Goal: Task Accomplishment & Management: Manage account settings

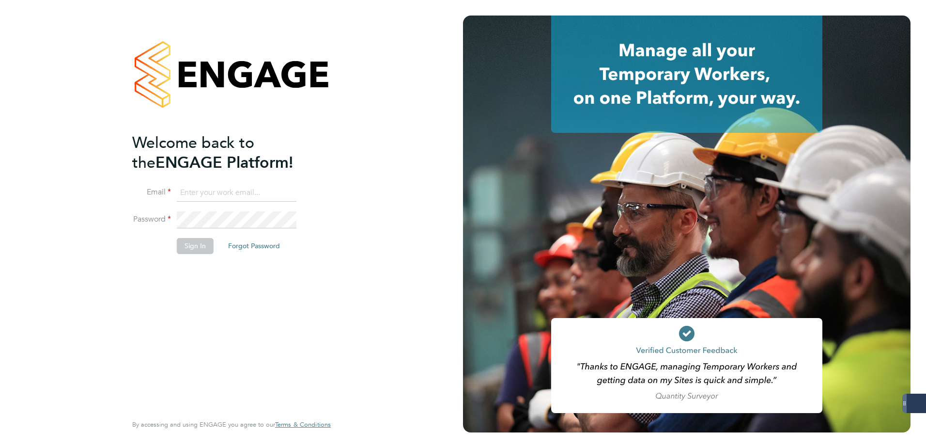
type input "codonovan@skilledcareers.co.uk"
click at [195, 243] on button "Sign In" at bounding box center [195, 246] width 37 height 16
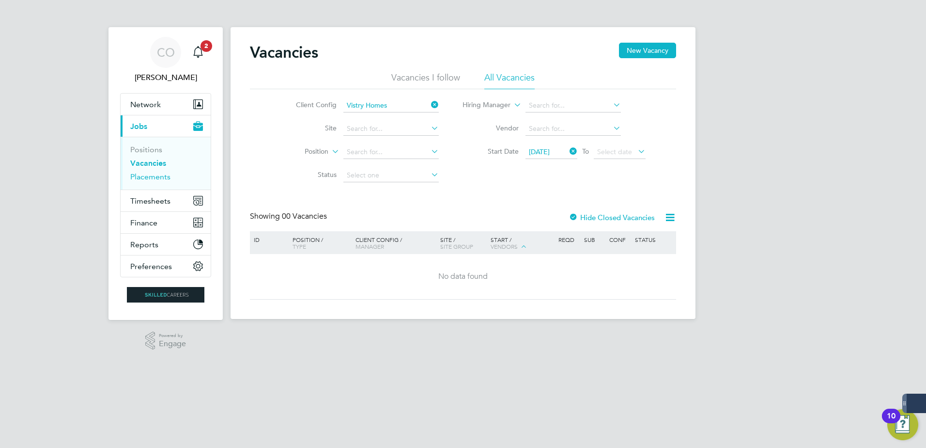
click at [152, 176] on link "Placements" at bounding box center [150, 176] width 40 height 9
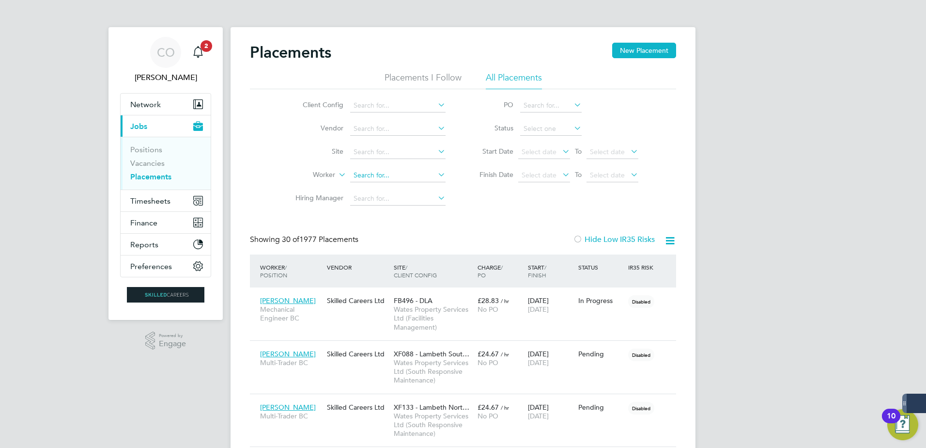
click at [360, 179] on input at bounding box center [397, 176] width 95 height 14
click at [387, 190] on li "[PERSON_NAME]" at bounding box center [410, 188] width 120 height 13
type input "[PERSON_NAME]"
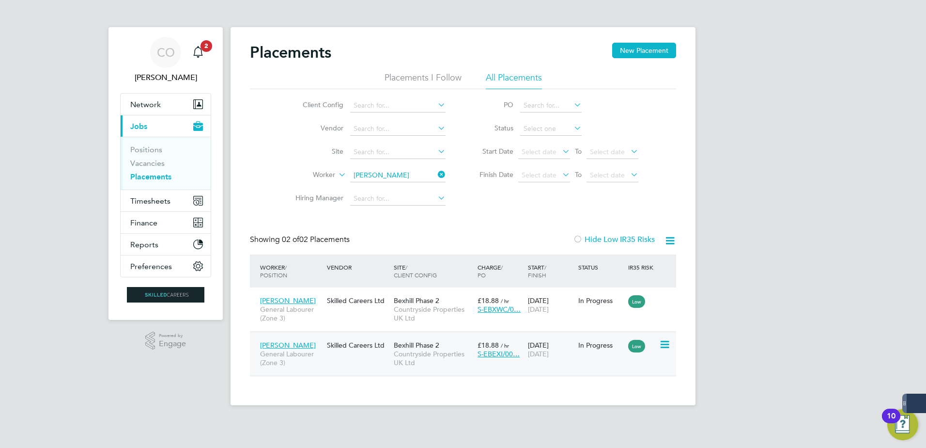
click at [549, 351] on span "[DATE]" at bounding box center [538, 353] width 21 height 9
click at [530, 362] on div "22 Sep 2025 22 Sep 2025" at bounding box center [551, 349] width 50 height 27
click at [419, 317] on span "Countryside Properties UK Ltd" at bounding box center [433, 313] width 79 height 17
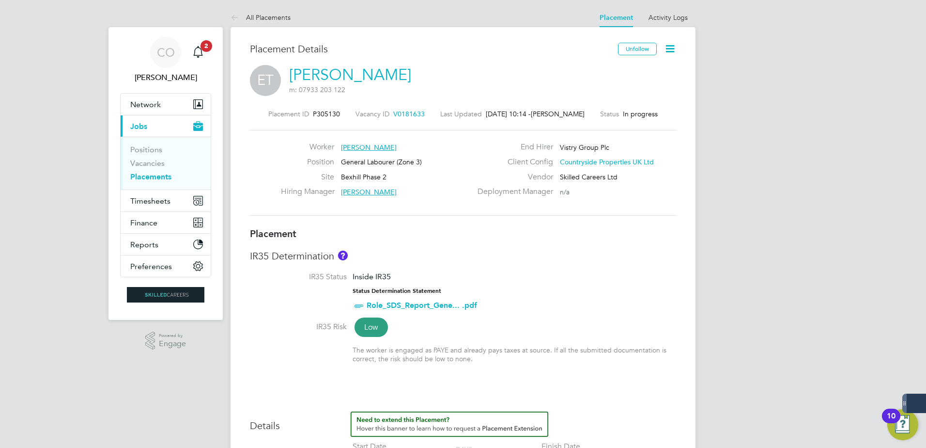
click at [672, 50] on icon at bounding box center [670, 49] width 12 height 12
click at [663, 82] on li "Timesheet Settings" at bounding box center [638, 85] width 71 height 14
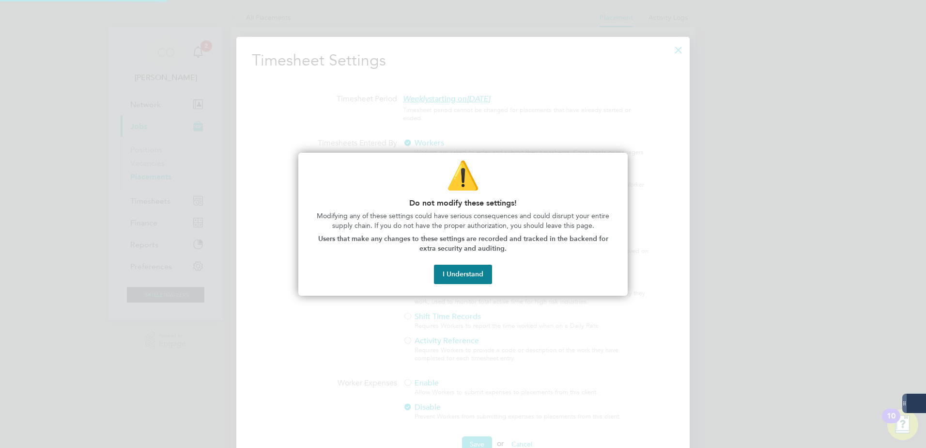
scroll to position [5, 5]
click at [468, 275] on button "I Understand" at bounding box center [463, 274] width 58 height 19
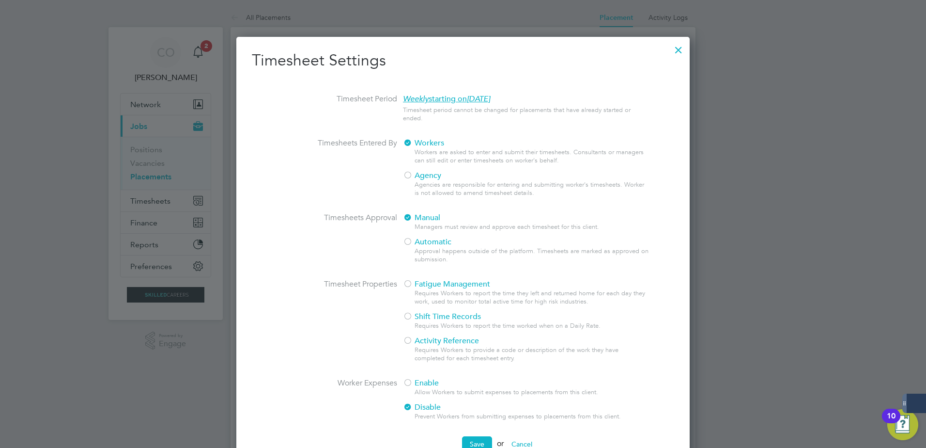
click at [677, 47] on div at bounding box center [678, 47] width 17 height 17
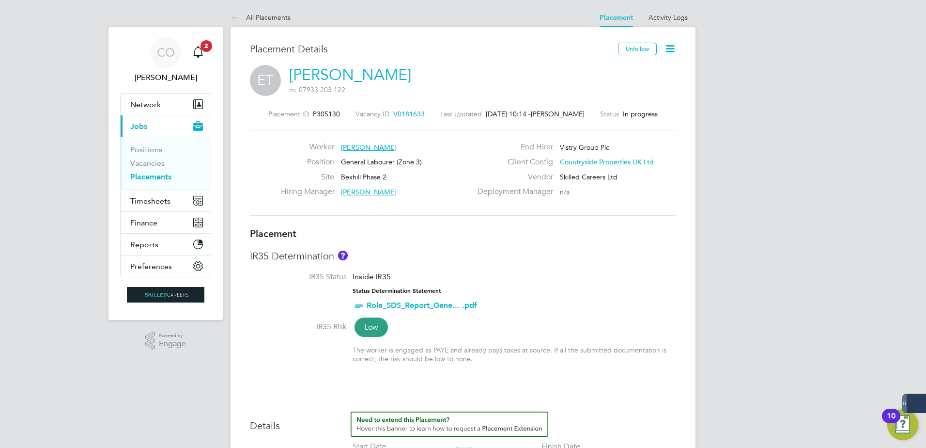
click at [676, 47] on icon at bounding box center [670, 49] width 12 height 12
click at [453, 85] on div "ET Ezra Thomas m: 07933 203 122" at bounding box center [463, 81] width 426 height 33
click at [672, 48] on icon at bounding box center [670, 49] width 12 height 12
click at [636, 85] on li "Timesheet Settings" at bounding box center [638, 85] width 71 height 14
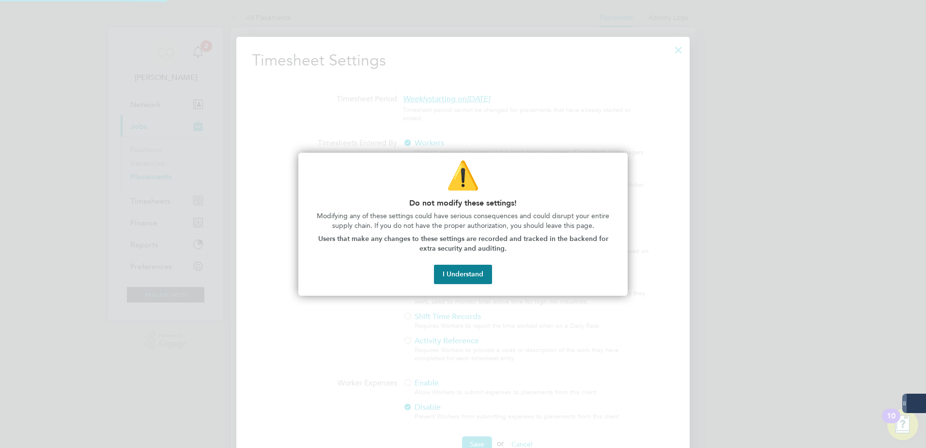
scroll to position [445, 454]
click at [470, 280] on button "I Understand" at bounding box center [463, 274] width 58 height 19
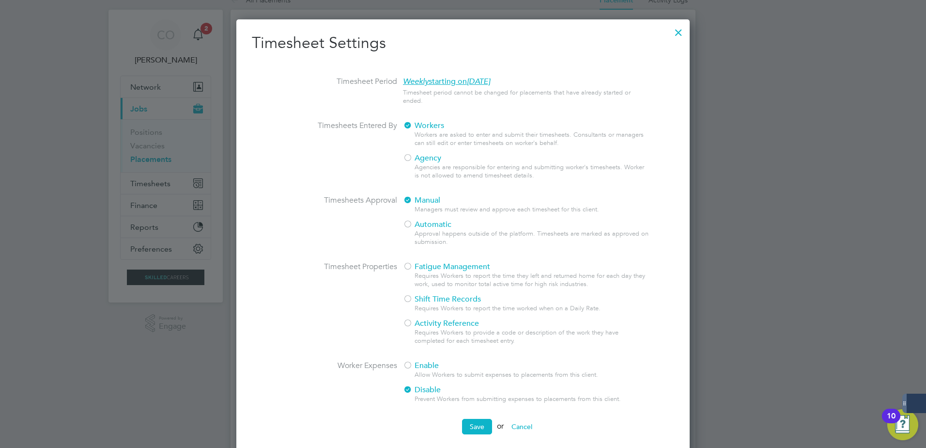
scroll to position [0, 0]
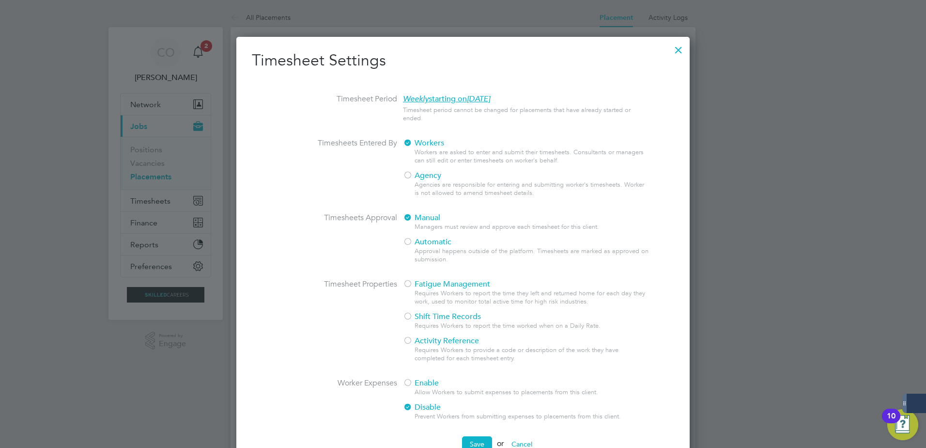
click at [687, 54] on div at bounding box center [678, 47] width 17 height 17
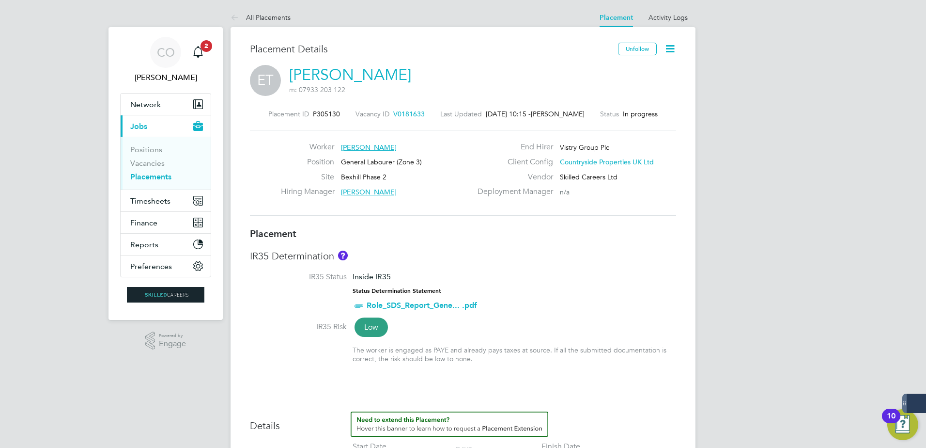
click at [322, 111] on span "P305130" at bounding box center [326, 113] width 27 height 9
click at [158, 205] on span "Timesheets" at bounding box center [150, 200] width 40 height 9
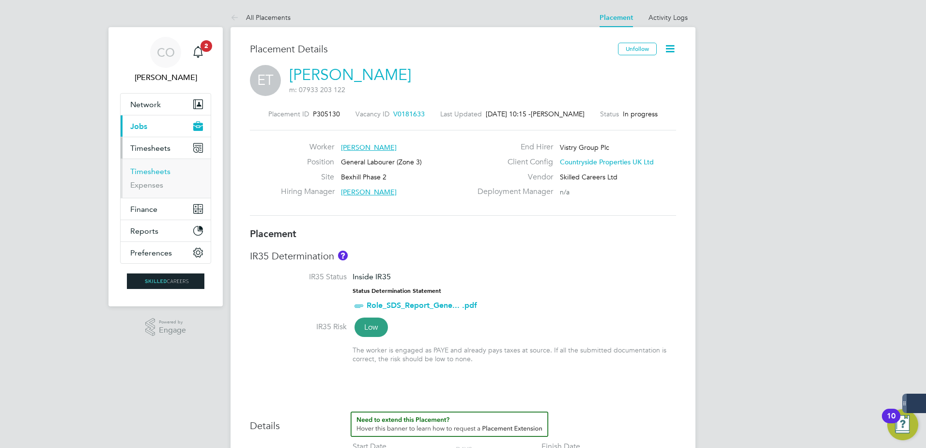
click at [163, 172] on link "Timesheets" at bounding box center [150, 171] width 40 height 9
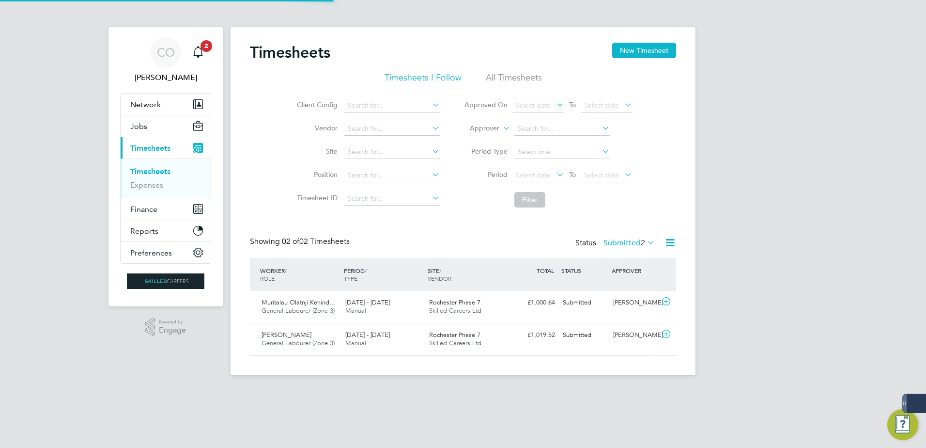
scroll to position [25, 84]
click at [414, 109] on input at bounding box center [391, 106] width 95 height 14
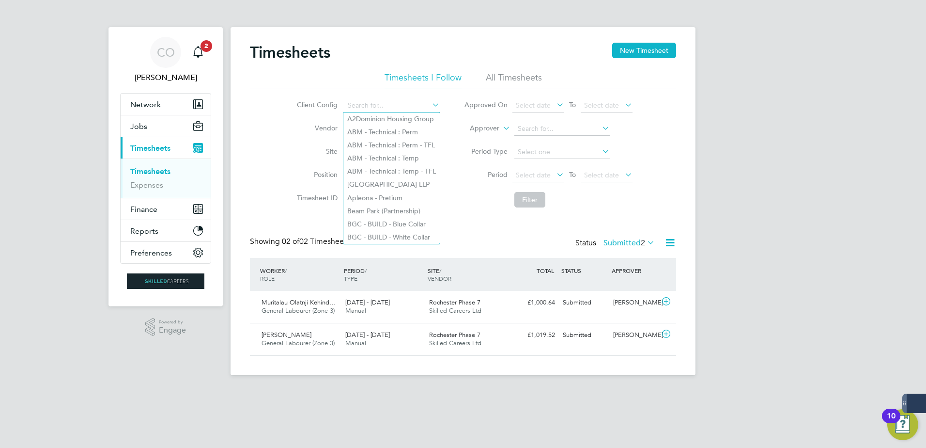
click at [815, 344] on div "CO Craig O'Donovan Notifications 2 Applications: Network Businesses Sites Worke…" at bounding box center [463, 195] width 926 height 390
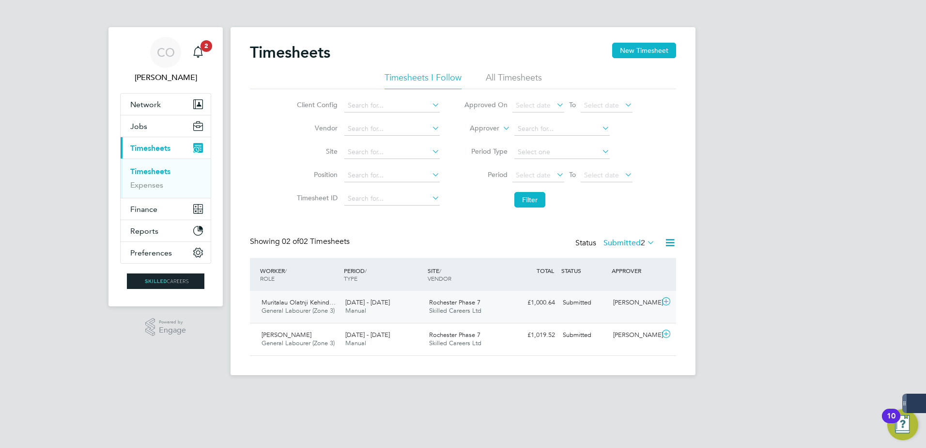
click at [664, 297] on icon at bounding box center [666, 301] width 12 height 8
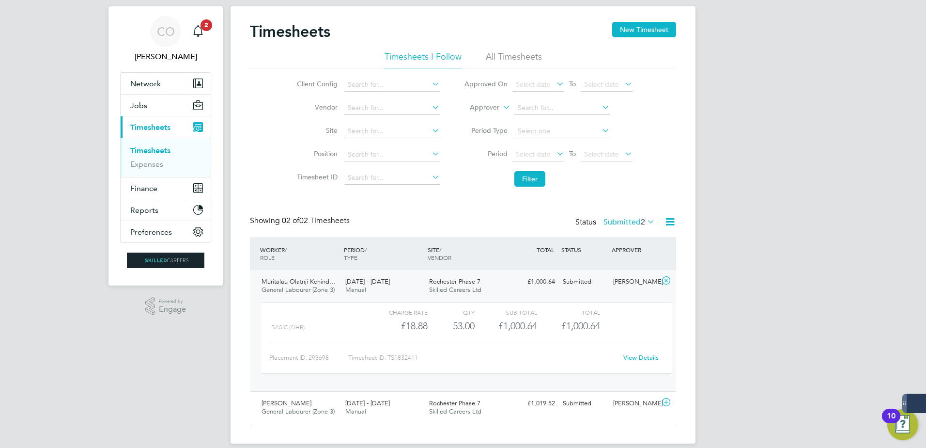
scroll to position [32, 0]
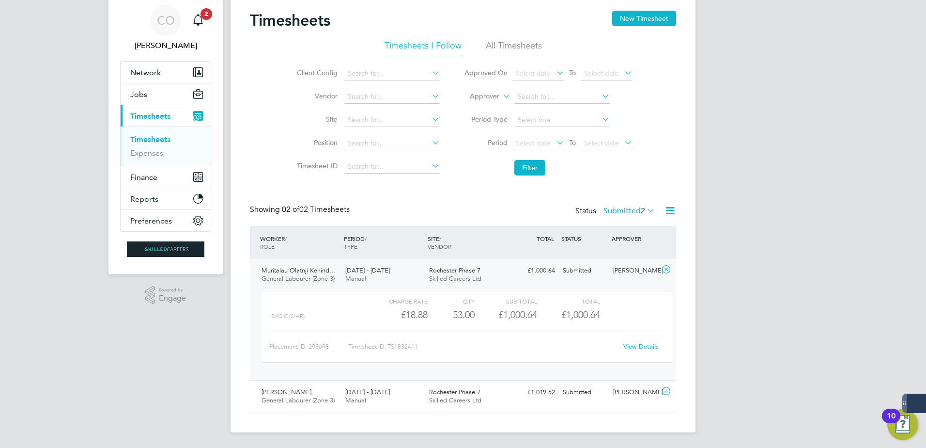
click at [675, 210] on icon at bounding box center [670, 210] width 12 height 12
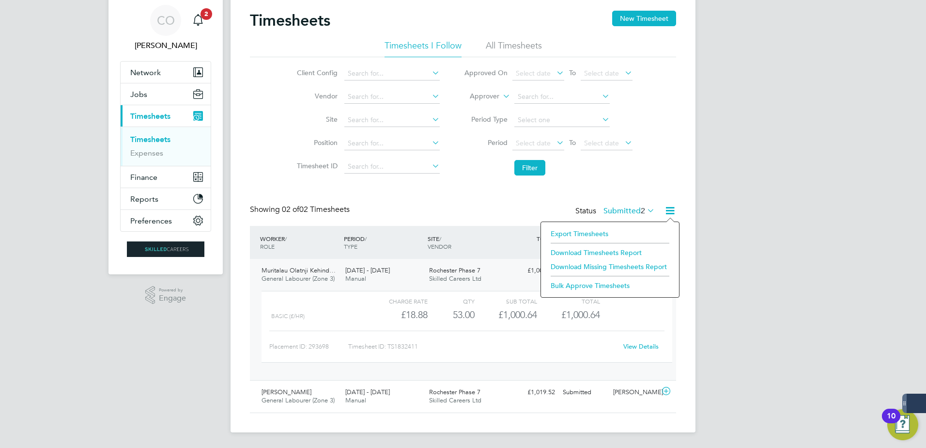
click at [397, 185] on div "Timesheets New Timesheet Timesheets I Follow All Timesheets Client Config Vendo…" at bounding box center [463, 212] width 426 height 402
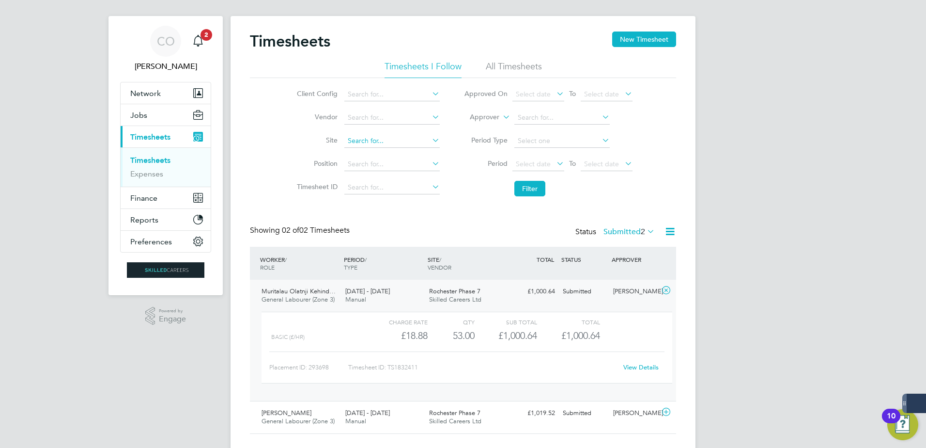
scroll to position [0, 0]
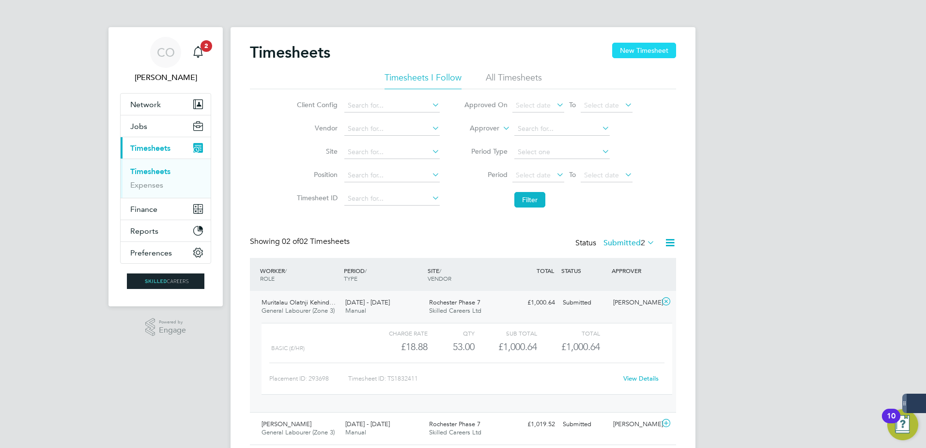
click at [649, 50] on button "New Timesheet" at bounding box center [644, 51] width 64 height 16
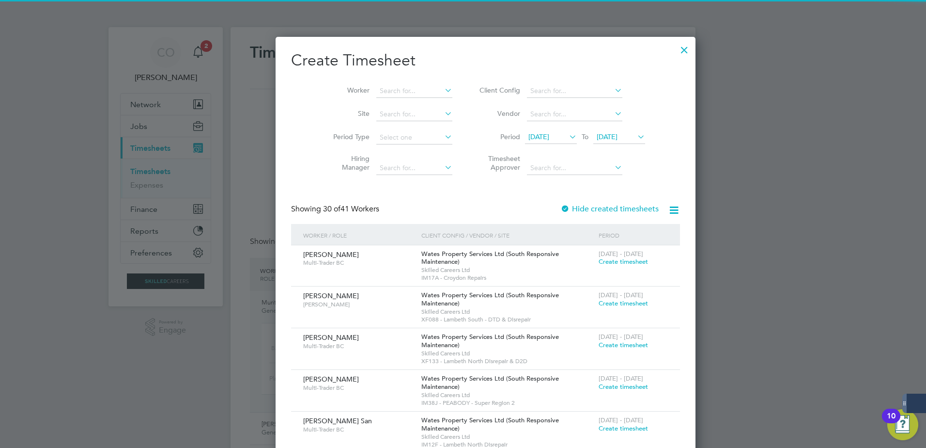
scroll to position [1688, 375]
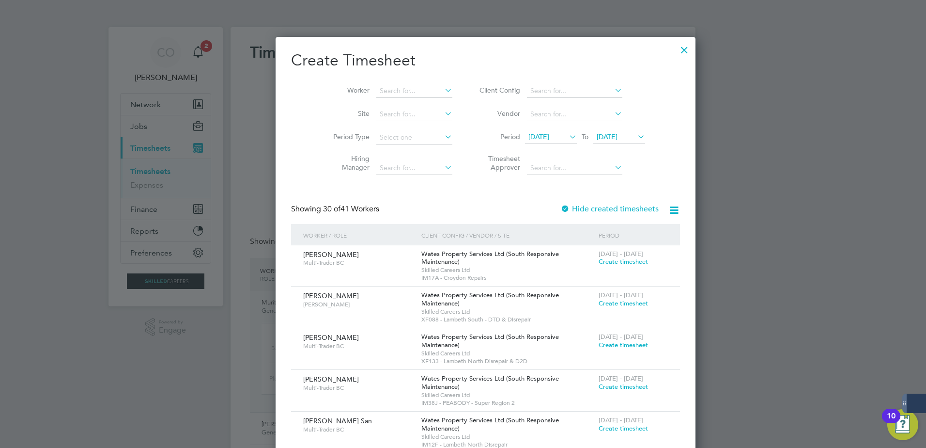
click at [410, 83] on li "Worker" at bounding box center [389, 90] width 151 height 23
click at [400, 88] on input at bounding box center [414, 91] width 76 height 14
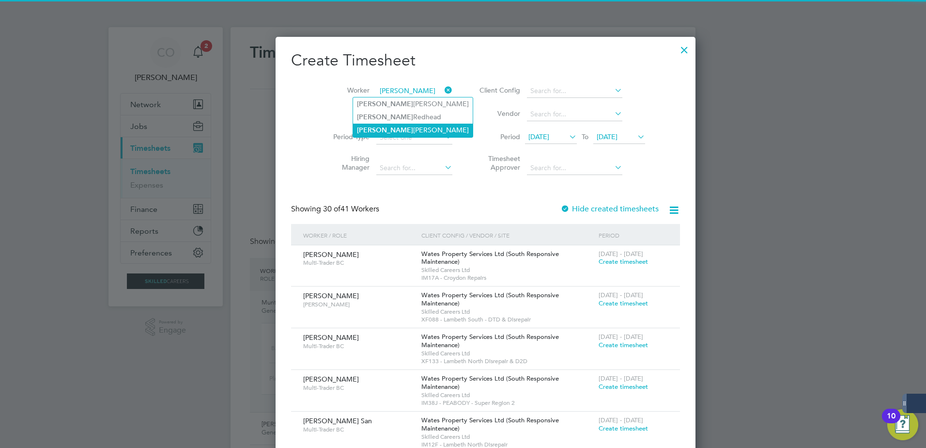
click at [387, 132] on li "[PERSON_NAME]" at bounding box center [413, 130] width 120 height 13
type input "[PERSON_NAME]"
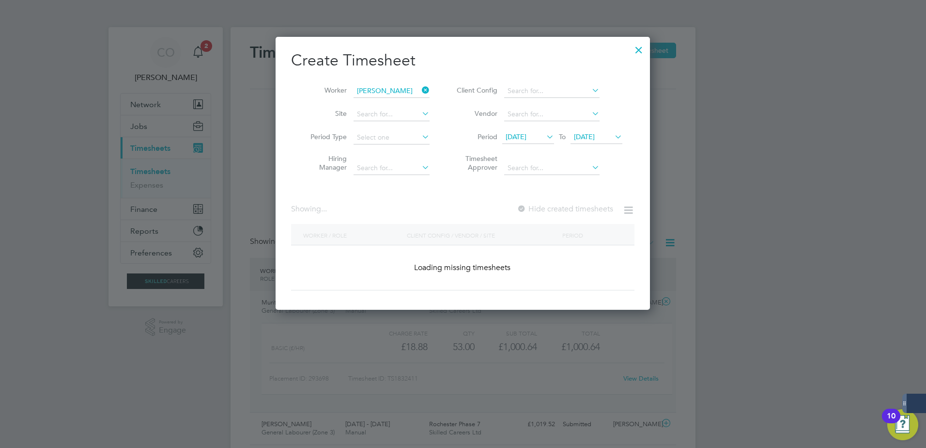
scroll to position [295, 375]
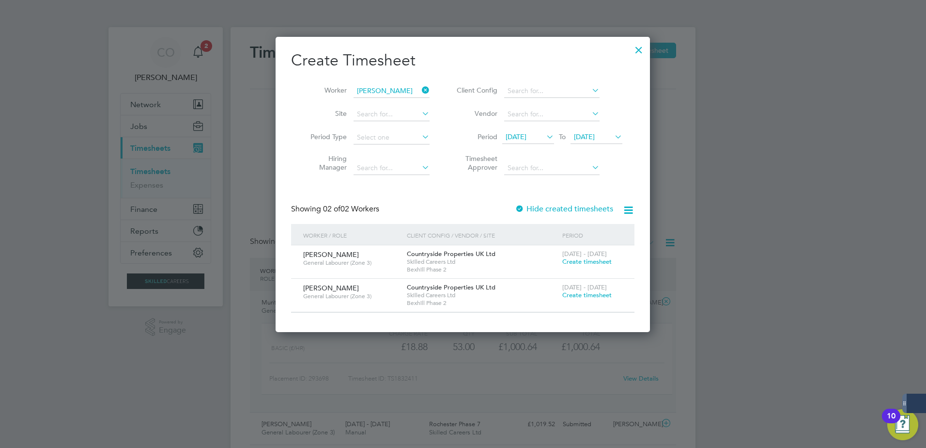
click at [571, 257] on span "Create timesheet" at bounding box center [586, 261] width 49 height 8
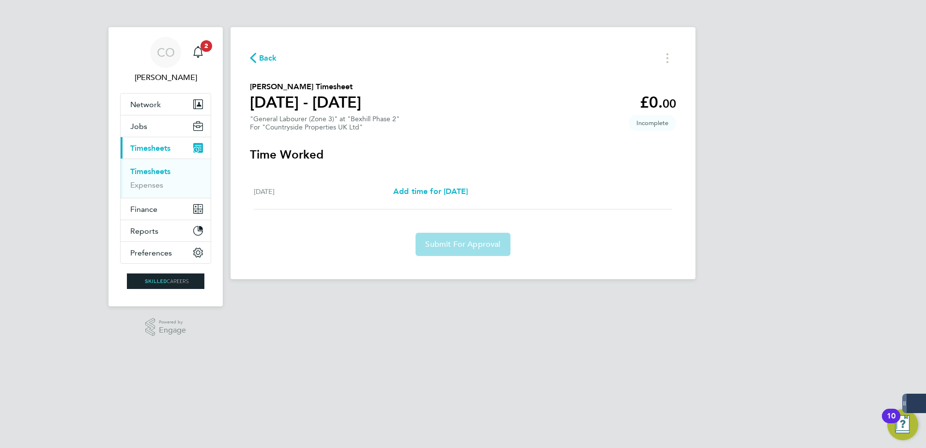
click at [470, 116] on section "Ezra Thomas's Timesheet 22 - 28 Sept 2025 £0. 00 "General Labourer (Zone 3)" at…" at bounding box center [463, 106] width 426 height 50
click at [257, 52] on button "Back" at bounding box center [263, 58] width 27 height 12
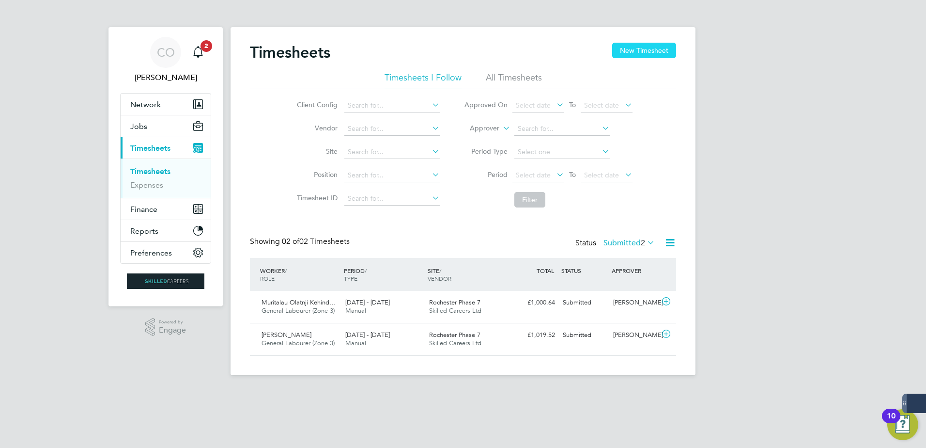
click at [654, 52] on button "New Timesheet" at bounding box center [644, 51] width 64 height 16
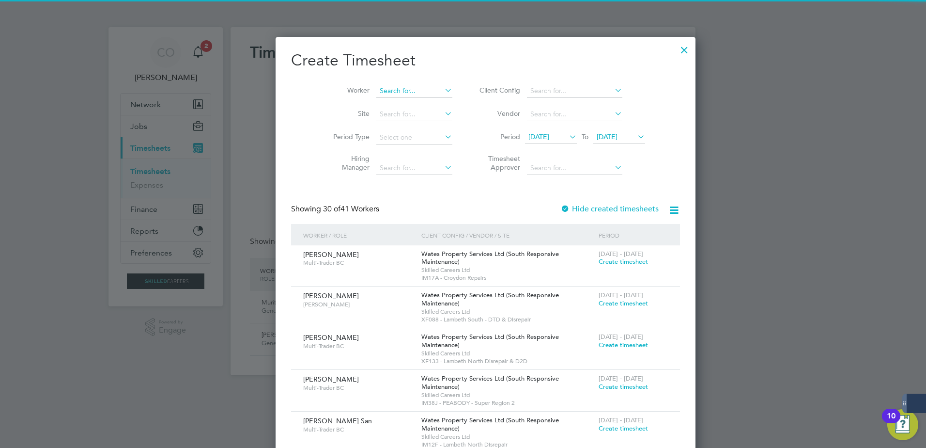
click at [381, 93] on input at bounding box center [414, 91] width 76 height 14
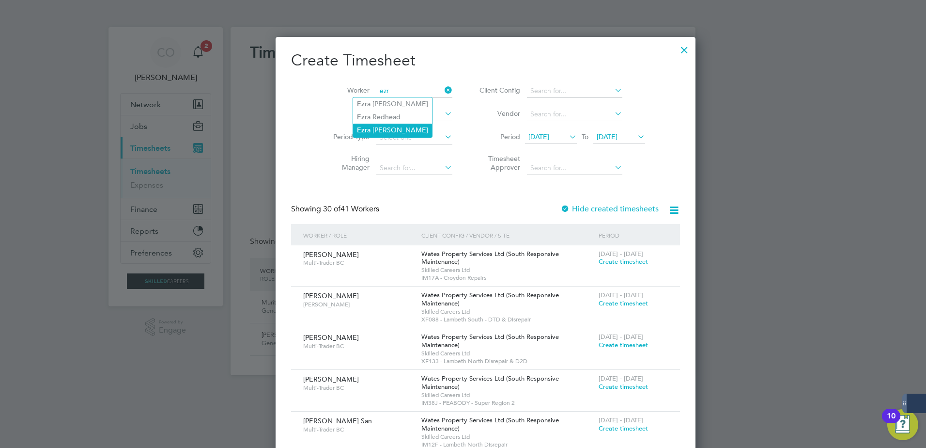
click at [389, 131] on li "Ezr a Thomas" at bounding box center [392, 130] width 79 height 13
type input "[PERSON_NAME]"
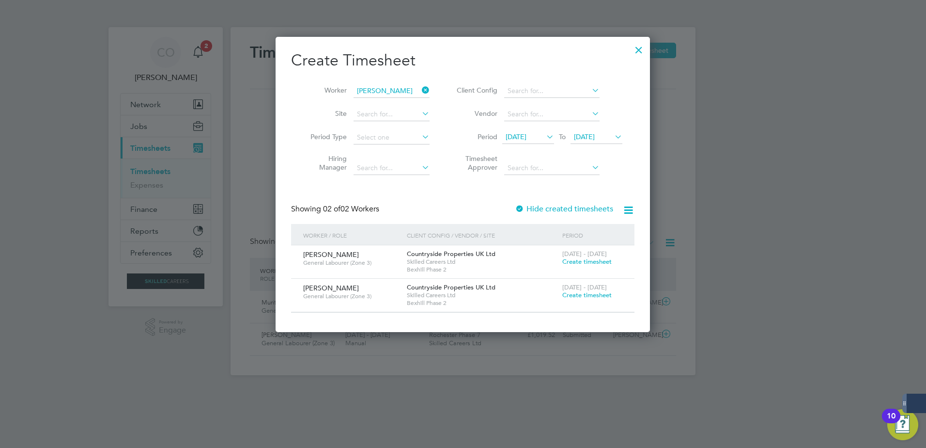
click at [574, 294] on span "Create timesheet" at bounding box center [586, 295] width 49 height 8
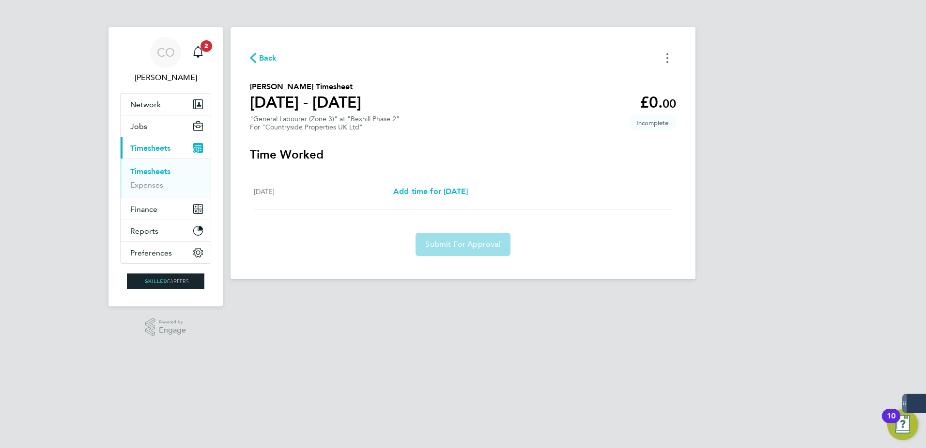
click at [664, 58] on button "Timesheets Menu" at bounding box center [667, 57] width 17 height 15
click at [676, 143] on div "Back [PERSON_NAME] as absent Download timesheet [PERSON_NAME] Timesheet [DATE] …" at bounding box center [463, 153] width 465 height 252
click at [657, 118] on span "Incomplete" at bounding box center [652, 123] width 47 height 16
click at [592, 218] on section "Time Worked Mon 22 Sep Add time for Mon 22 Sep Add time for Mon 22 Sep Submit F…" at bounding box center [463, 201] width 426 height 109
click at [660, 203] on div "Mon 22 Sep Add time for Mon 22 Sep Add time for Mon 22 Sep" at bounding box center [463, 191] width 419 height 35
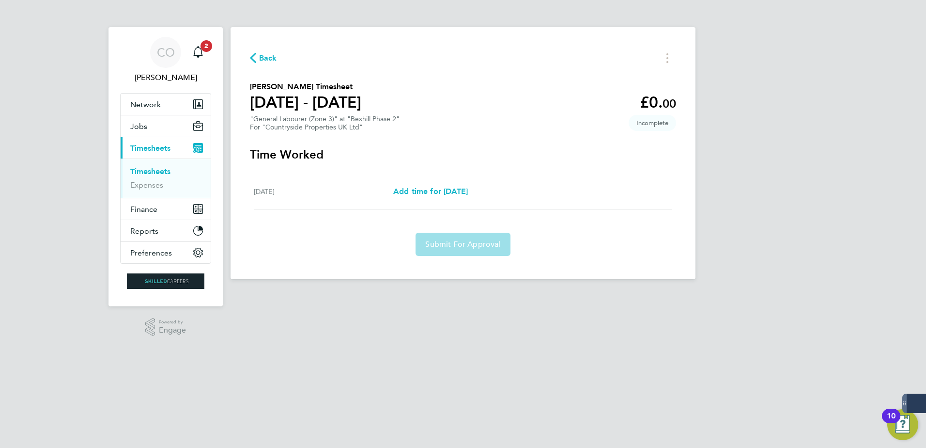
click at [452, 180] on div "Mon 22 Sep Add time for Mon 22 Sep Add time for Mon 22 Sep" at bounding box center [463, 191] width 419 height 35
click at [452, 187] on span "Add time for [DATE]" at bounding box center [430, 191] width 75 height 9
select select "30"
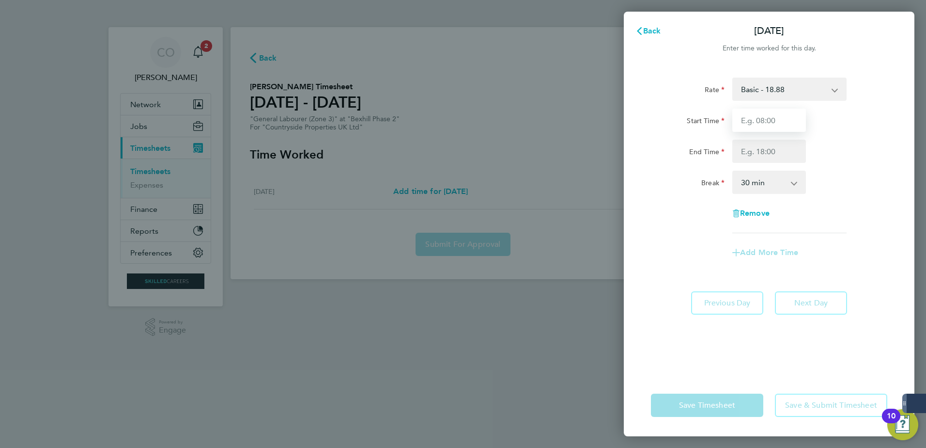
click at [773, 126] on input "Start Time" at bounding box center [769, 120] width 74 height 23
click at [639, 28] on icon "button" at bounding box center [640, 31] width 8 height 8
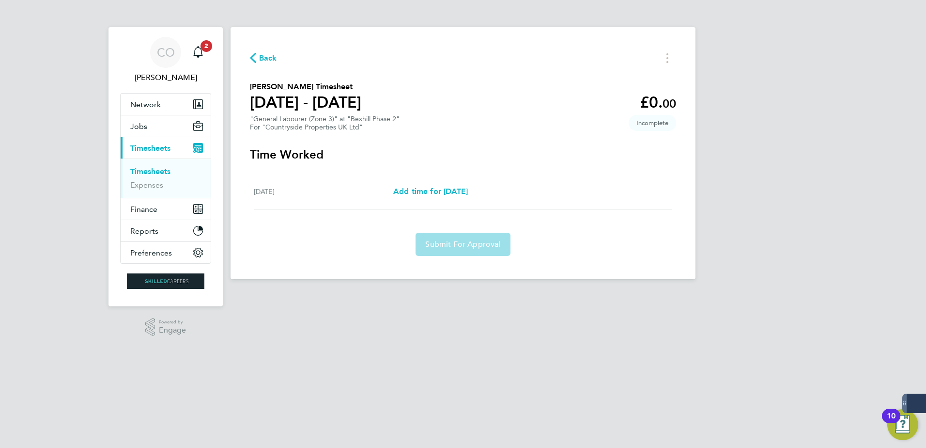
click at [260, 59] on span "Back" at bounding box center [268, 58] width 18 height 12
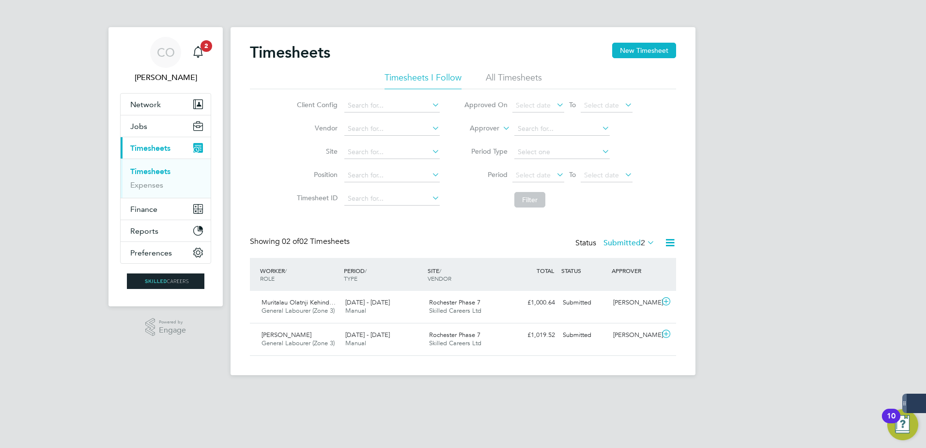
click at [464, 82] on ul "Timesheets I Follow All Timesheets" at bounding box center [463, 80] width 426 height 17
click at [647, 53] on button "New Timesheet" at bounding box center [644, 51] width 64 height 16
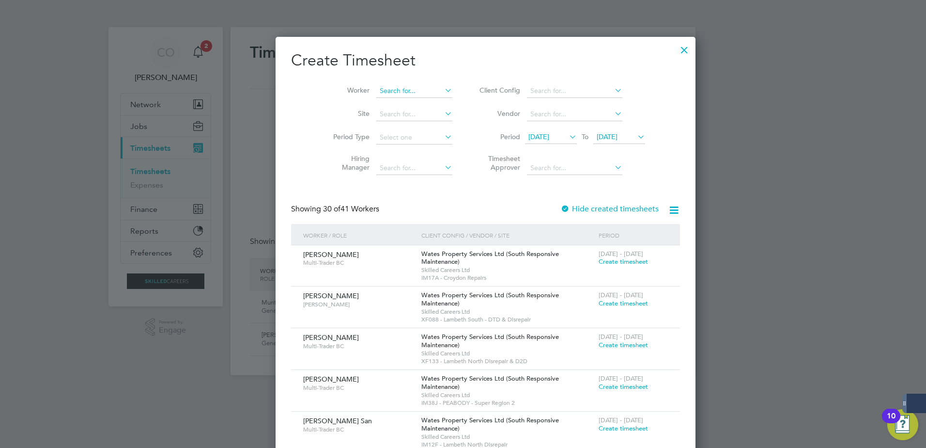
click at [405, 95] on input at bounding box center [414, 91] width 76 height 14
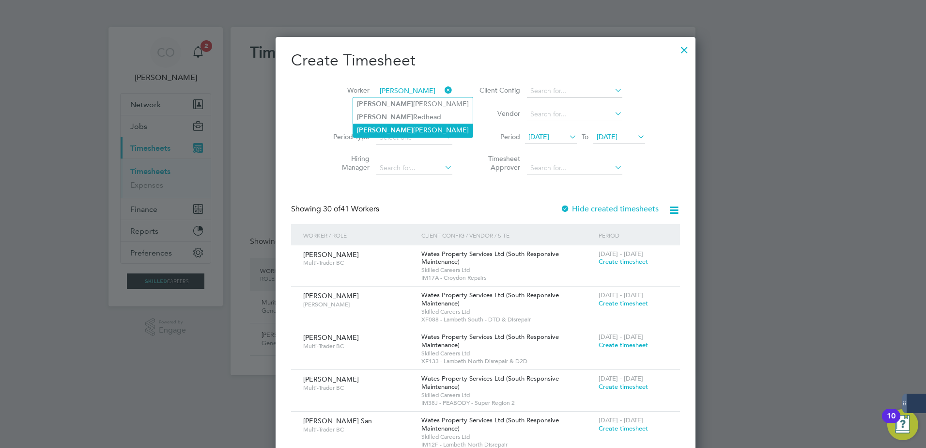
click at [390, 125] on li "[PERSON_NAME]" at bounding box center [413, 130] width 120 height 13
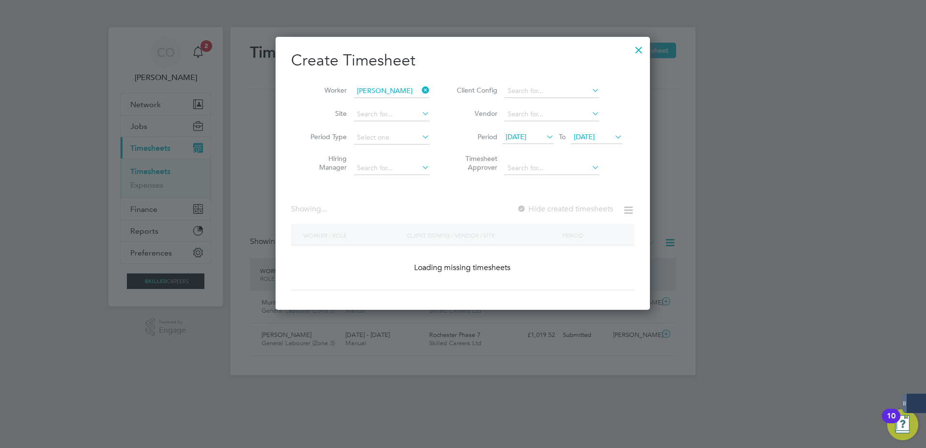
type input "[PERSON_NAME]"
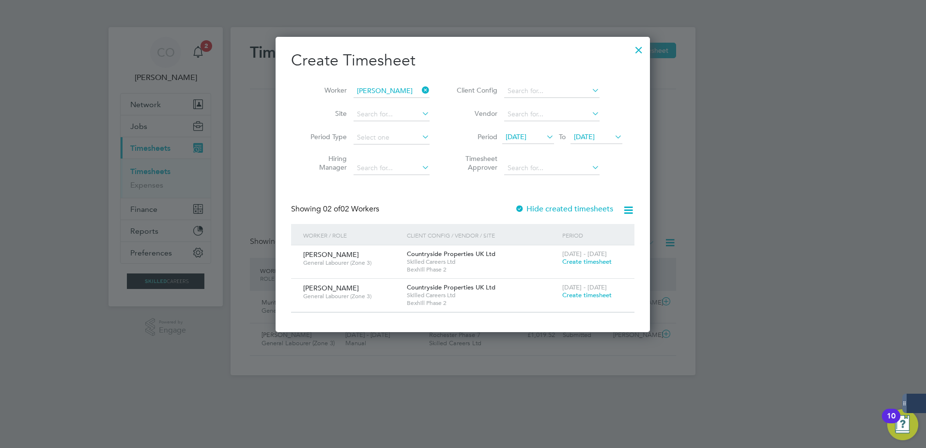
click at [595, 293] on span "Create timesheet" at bounding box center [586, 295] width 49 height 8
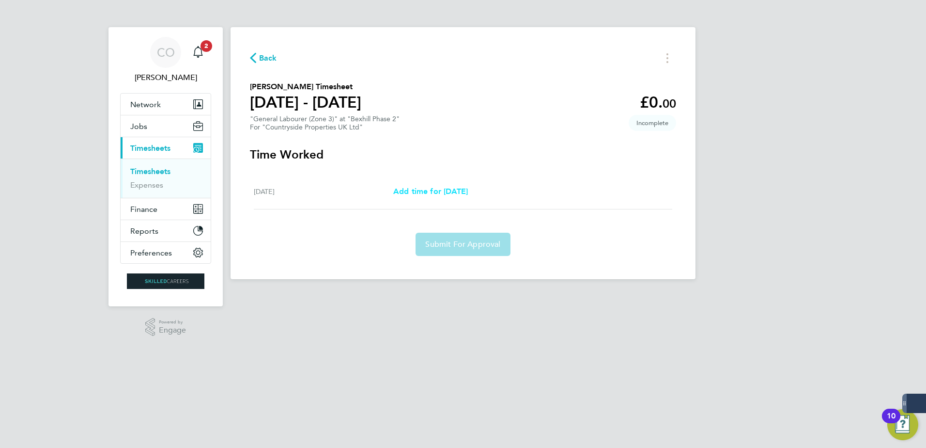
click at [430, 187] on span "Add time for [DATE]" at bounding box center [430, 191] width 75 height 9
select select "30"
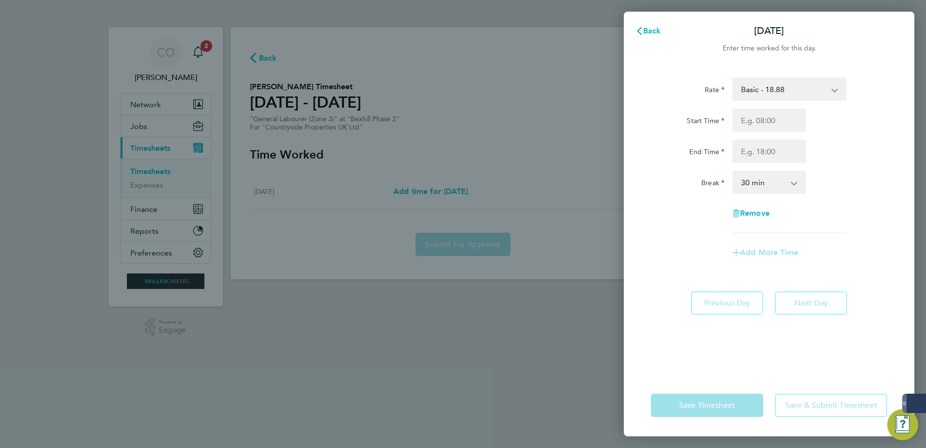
click at [474, 161] on div "Back Mon 22 Sep Enter time worked for this day. Rate Basic - 18.88 Start Time E…" at bounding box center [463, 224] width 926 height 448
click at [788, 118] on input "Start Time" at bounding box center [769, 120] width 74 height 23
type input "07:30"
type input "17:00"
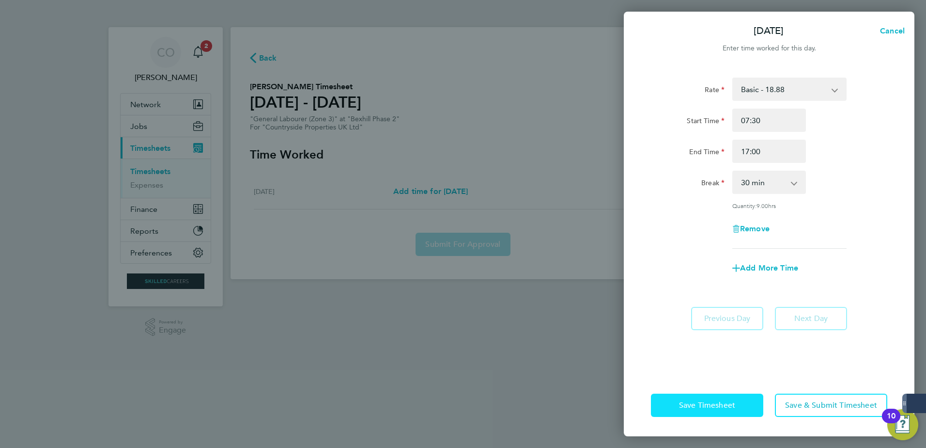
click at [709, 397] on button "Save Timesheet" at bounding box center [707, 404] width 112 height 23
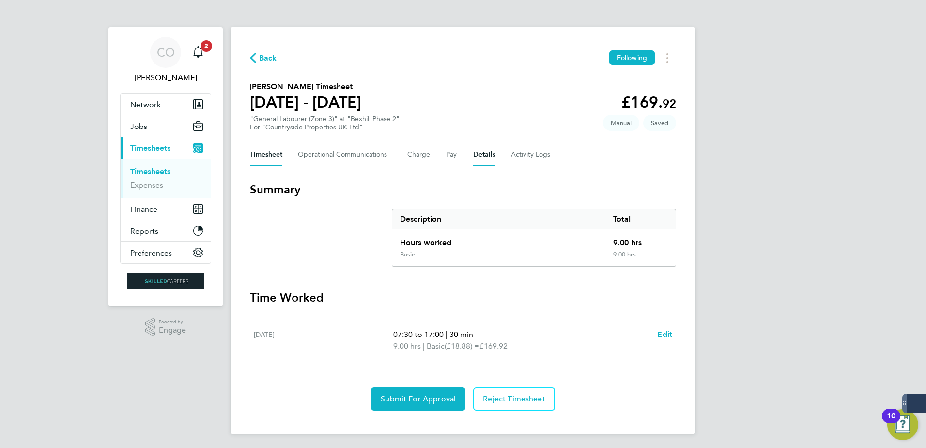
click at [485, 161] on button "Details" at bounding box center [484, 154] width 22 height 23
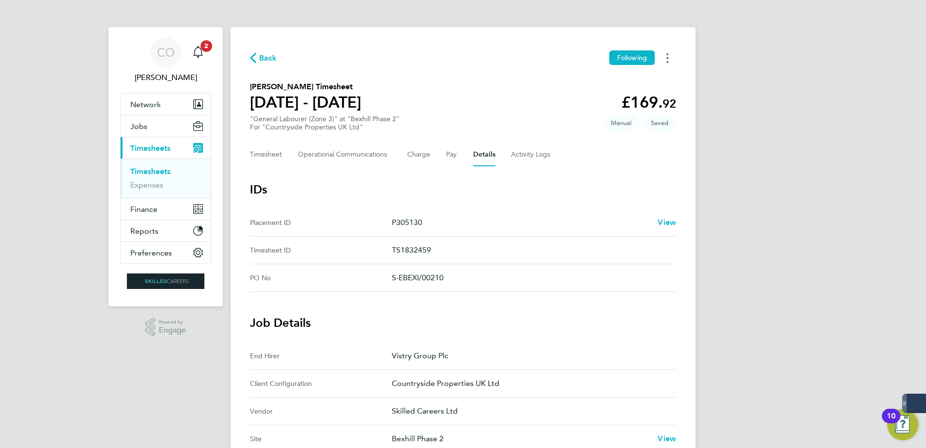
click at [669, 51] on button "Timesheets Menu" at bounding box center [667, 57] width 17 height 15
click at [559, 182] on h3 "IDs" at bounding box center [463, 190] width 426 height 16
click at [271, 147] on button "Timesheet" at bounding box center [266, 154] width 32 height 23
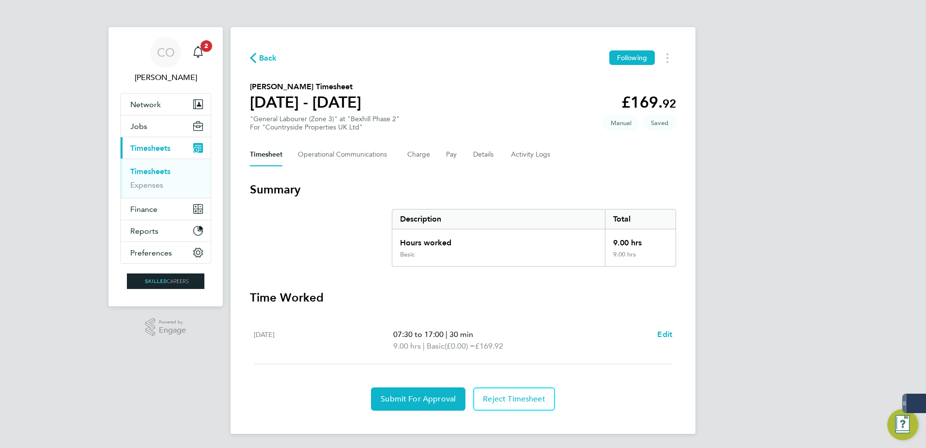
scroll to position [1, 0]
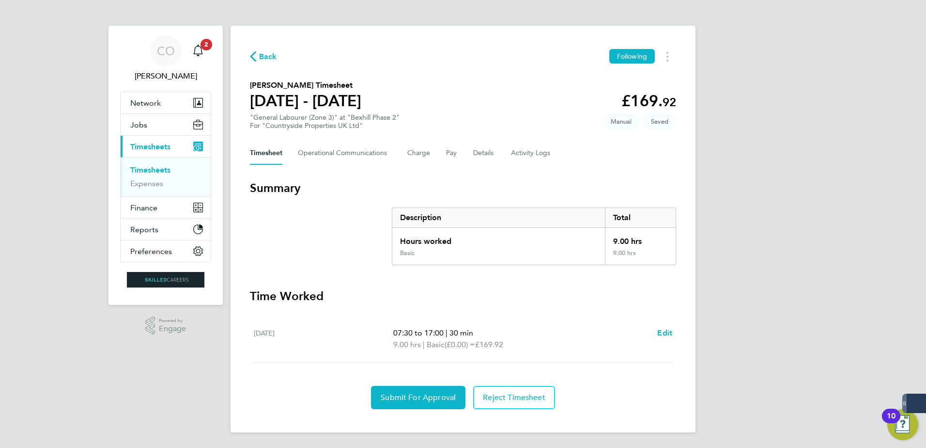
click at [447, 409] on div "Back Following Ezra Thomas's Timesheet 22 - 28 Sept 2025 £169. 92 "General Labo…" at bounding box center [463, 229] width 465 height 406
click at [438, 397] on span "Submit For Approval" at bounding box center [418, 397] width 75 height 10
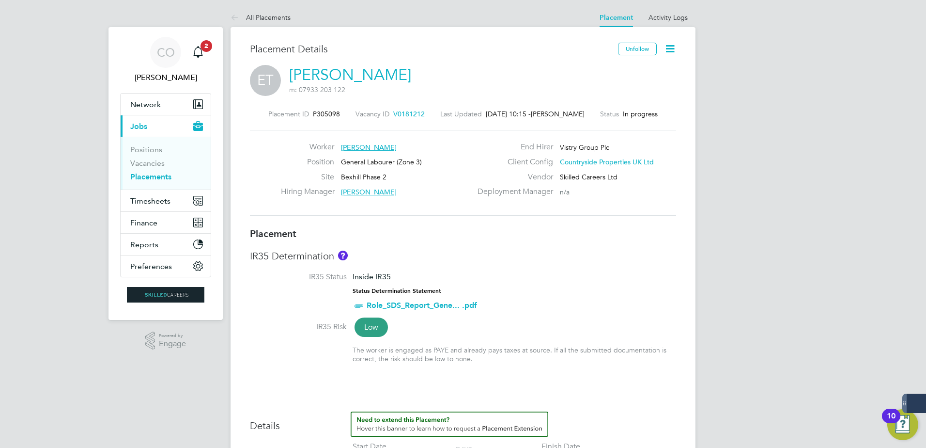
click at [667, 53] on icon at bounding box center [670, 49] width 12 height 12
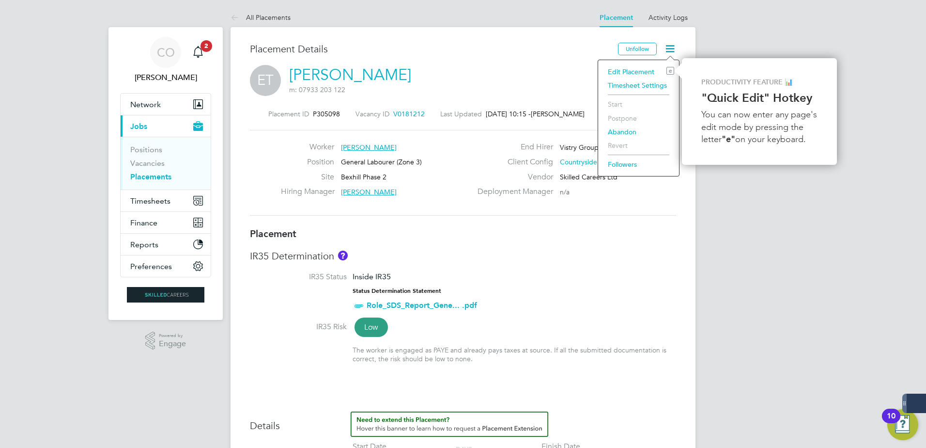
click at [646, 66] on li "Edit Placement e" at bounding box center [638, 72] width 71 height 14
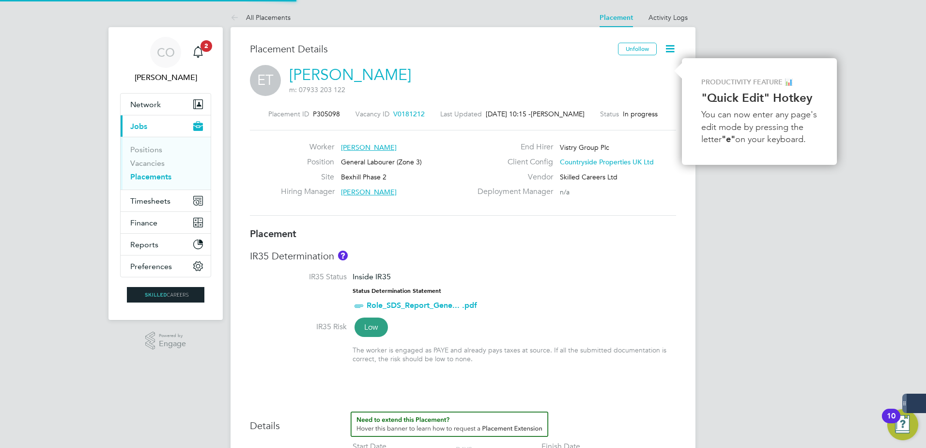
type input "[PERSON_NAME]"
type input "[DATE]"
type input "07:30"
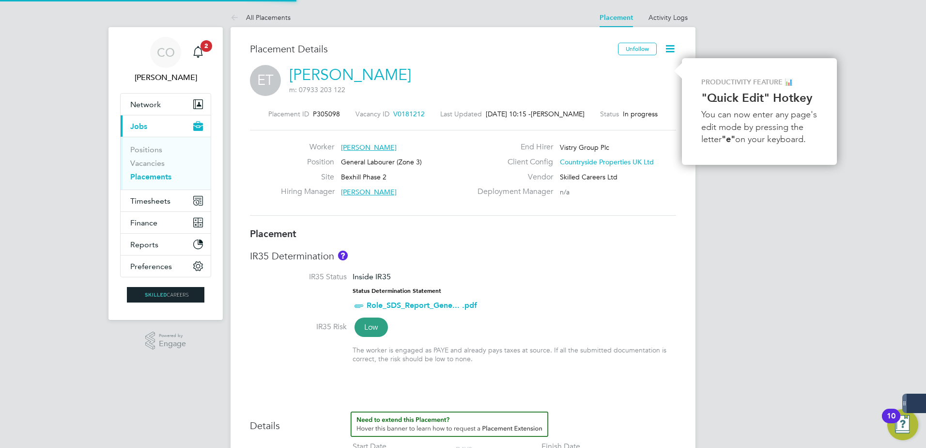
type input "16:30"
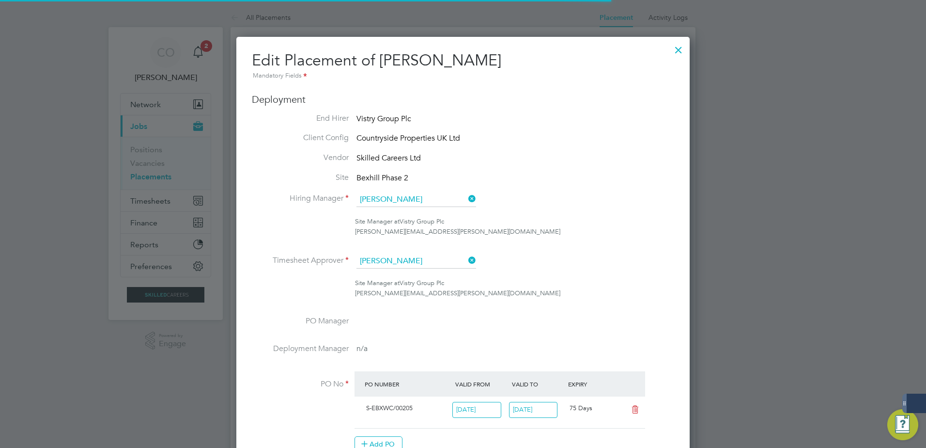
scroll to position [5, 5]
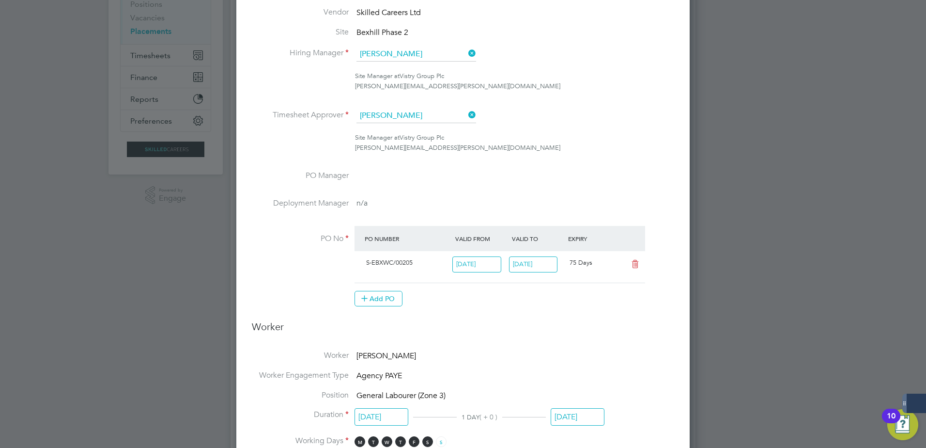
click at [549, 265] on input "[DATE]" at bounding box center [533, 264] width 49 height 16
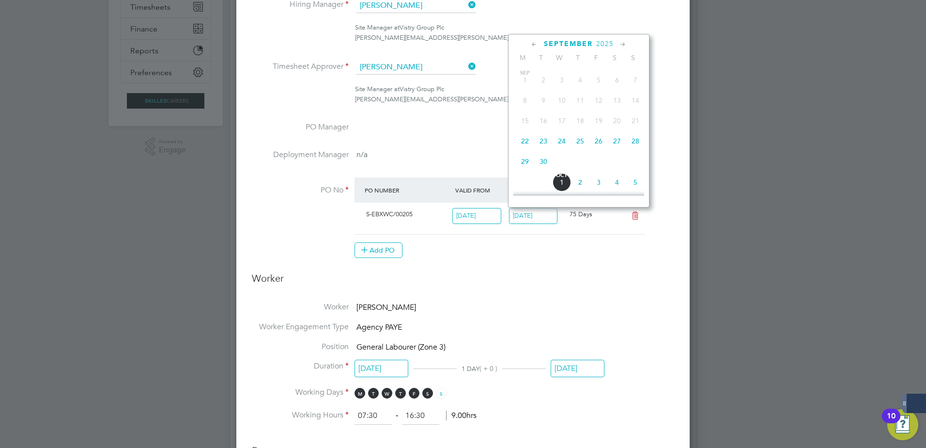
click at [636, 217] on icon at bounding box center [635, 216] width 12 height 8
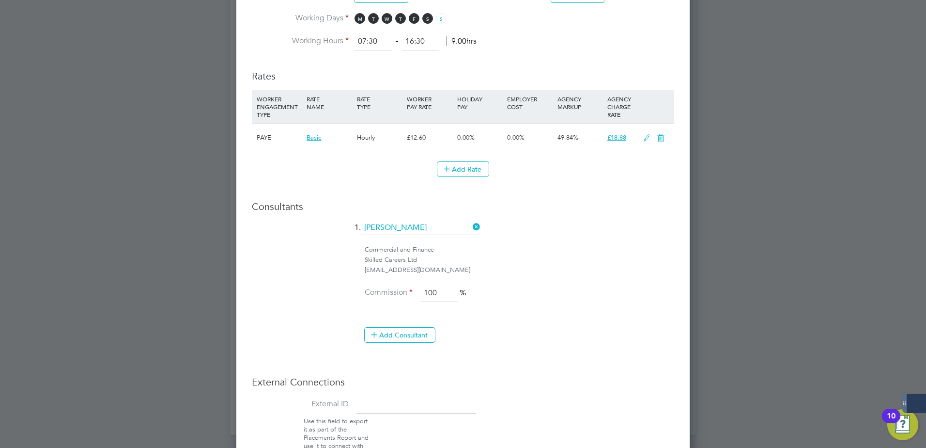
click at [661, 140] on icon at bounding box center [661, 138] width 12 height 8
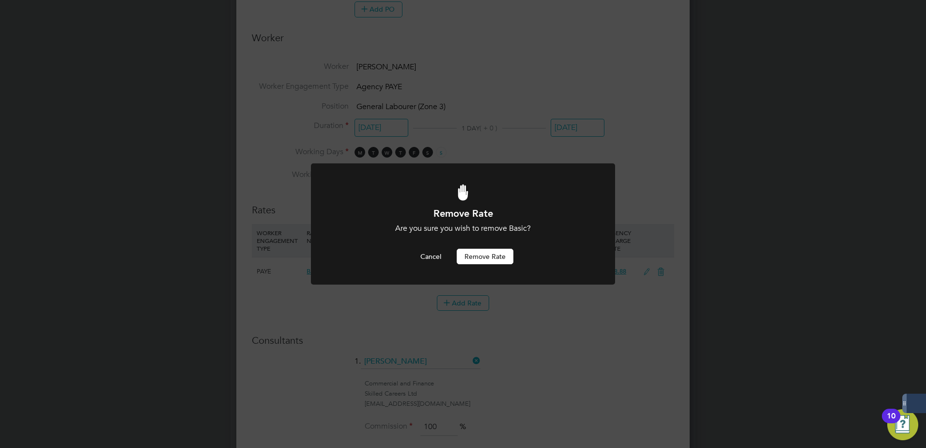
click at [493, 256] on button "Remove rate" at bounding box center [485, 257] width 57 height 16
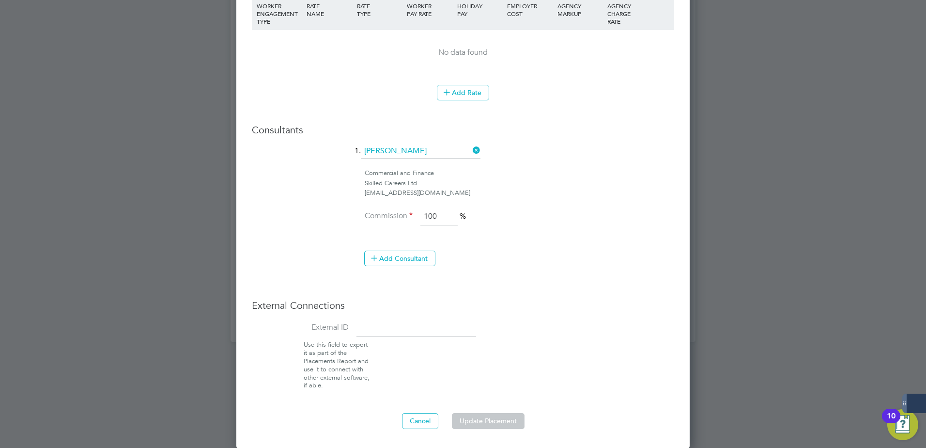
click at [486, 420] on button "Update Placement" at bounding box center [488, 421] width 73 height 16
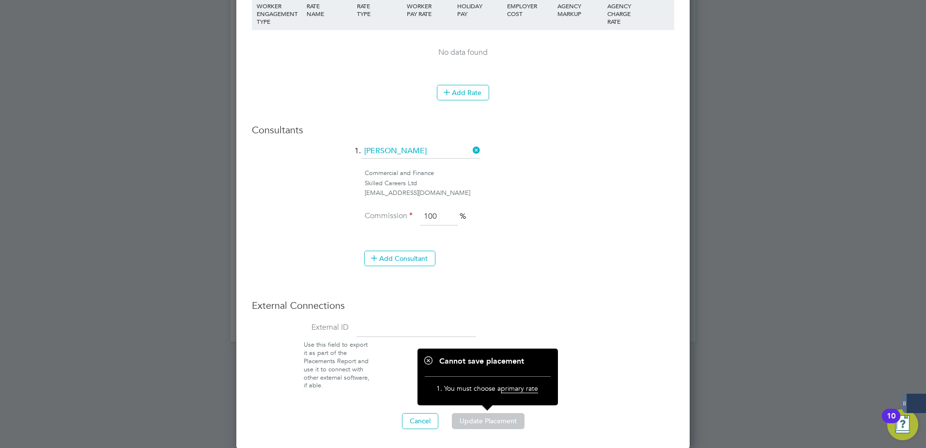
click at [487, 422] on button "Update Placement" at bounding box center [488, 421] width 73 height 16
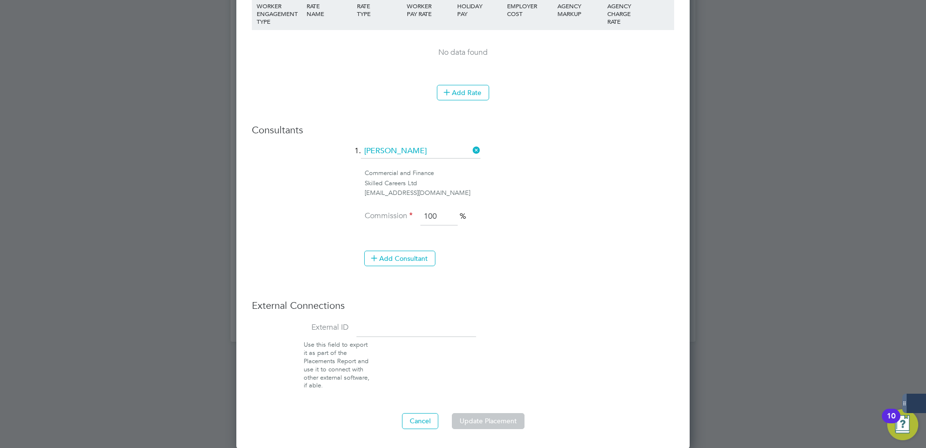
click at [490, 420] on button "Update Placement" at bounding box center [488, 421] width 73 height 16
click at [452, 419] on button "Update Placement" at bounding box center [488, 421] width 73 height 16
click at [514, 416] on button "Update Placement" at bounding box center [488, 421] width 73 height 16
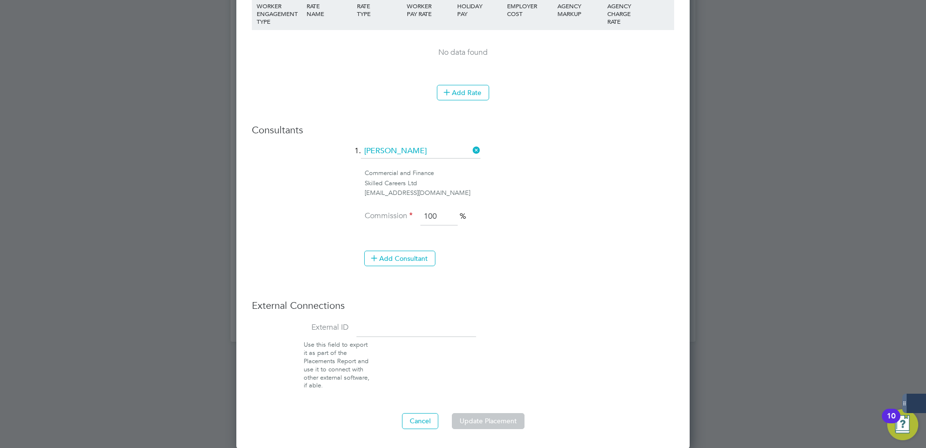
click at [489, 424] on button "Update Placement" at bounding box center [488, 421] width 73 height 16
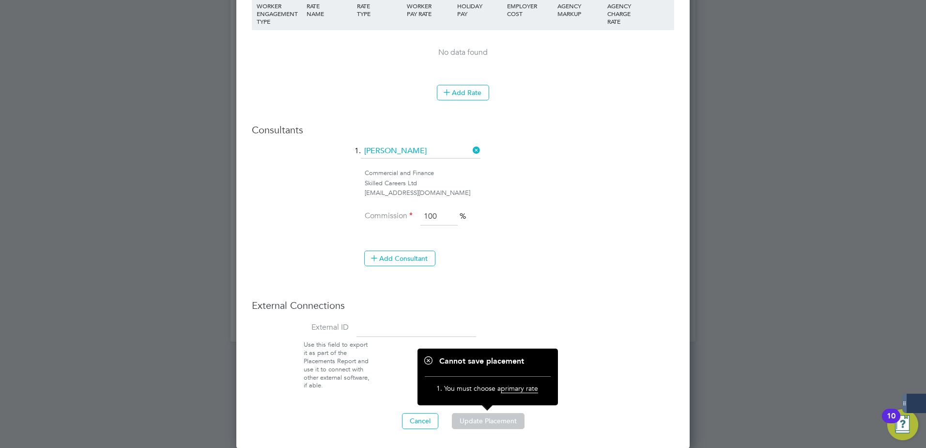
click at [514, 390] on span "primary rate" at bounding box center [519, 388] width 37 height 9
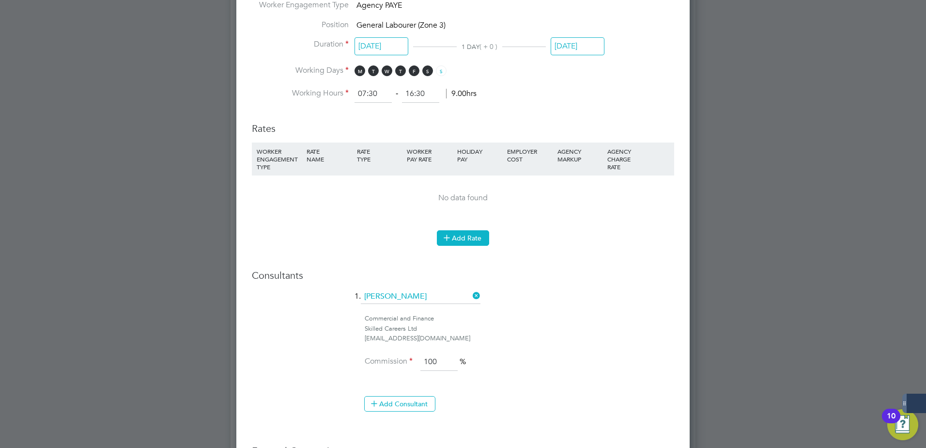
click at [467, 240] on button "Add Rate" at bounding box center [463, 238] width 52 height 16
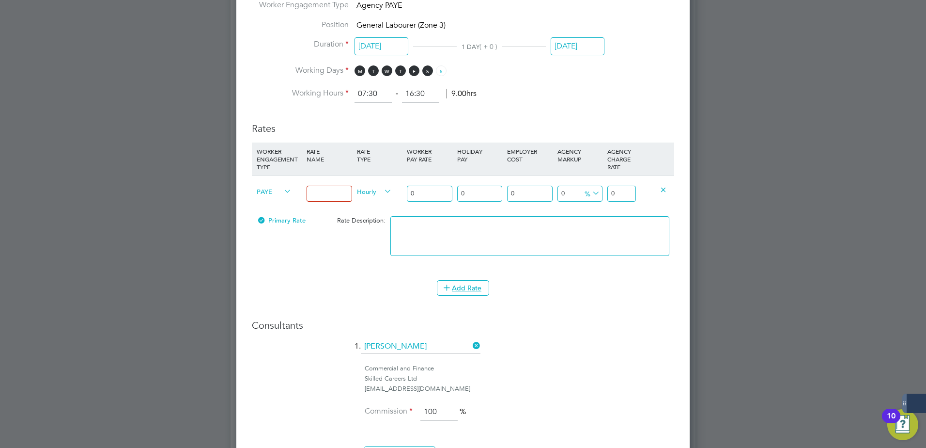
click at [328, 190] on input at bounding box center [329, 194] width 45 height 16
click at [381, 197] on div "Hourly" at bounding box center [380, 192] width 50 height 33
click at [424, 195] on input "0" at bounding box center [429, 194] width 45 height 16
click at [666, 319] on h3 "Consultants" at bounding box center [463, 325] width 422 height 13
click at [319, 190] on input at bounding box center [329, 194] width 45 height 16
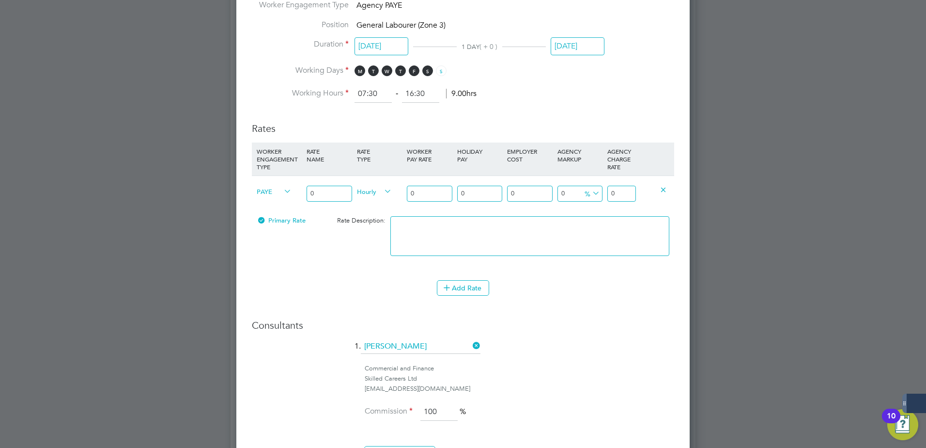
type input "0"
drag, startPoint x: 581, startPoint y: 299, endPoint x: 570, endPoint y: 296, distance: 11.2
click at [582, 300] on li "Add Rate" at bounding box center [463, 292] width 422 height 25
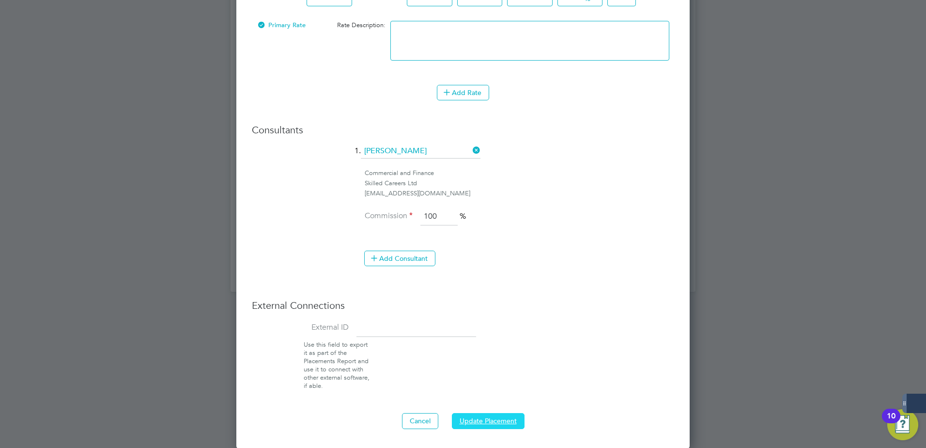
click at [479, 422] on button "Update Placement" at bounding box center [488, 421] width 73 height 16
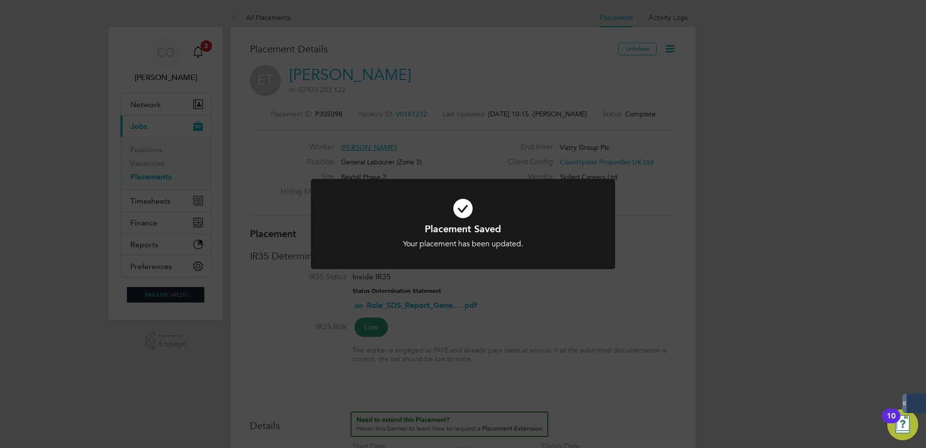
click at [549, 366] on div "Placement Saved Your placement has been updated. Cancel Okay" at bounding box center [463, 224] width 926 height 448
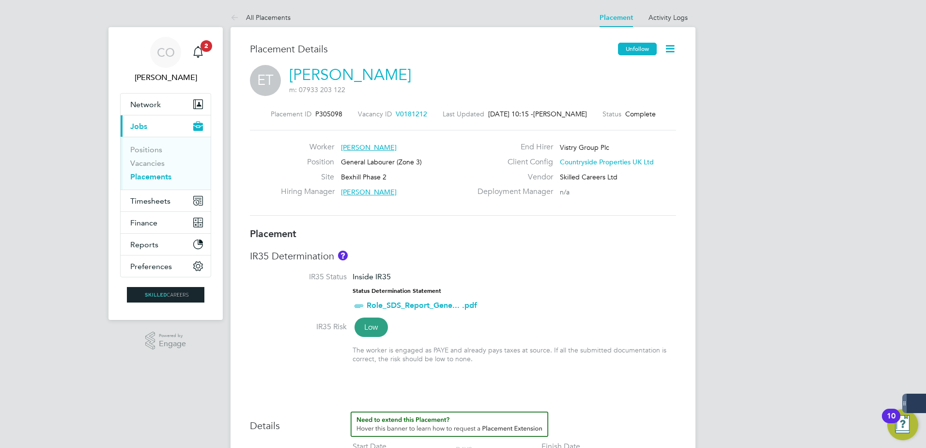
click at [645, 54] on button "Unfollow" at bounding box center [637, 49] width 39 height 13
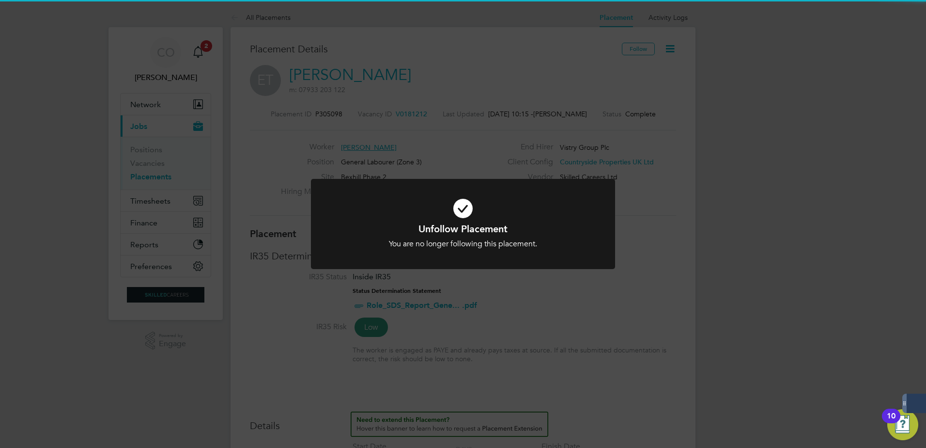
click at [534, 131] on div "Unfollow Placement You are no longer following this placement. Cancel Okay" at bounding box center [463, 224] width 926 height 448
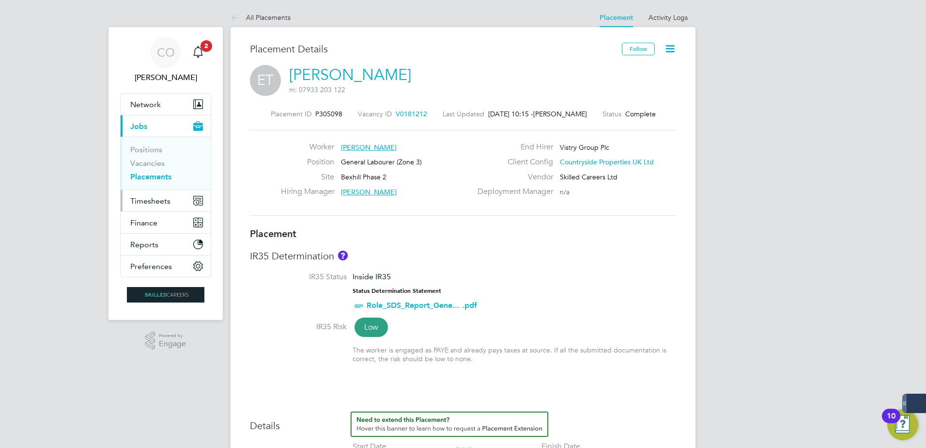
click at [152, 202] on span "Timesheets" at bounding box center [150, 200] width 40 height 9
click at [180, 211] on button "Timesheets" at bounding box center [166, 200] width 90 height 21
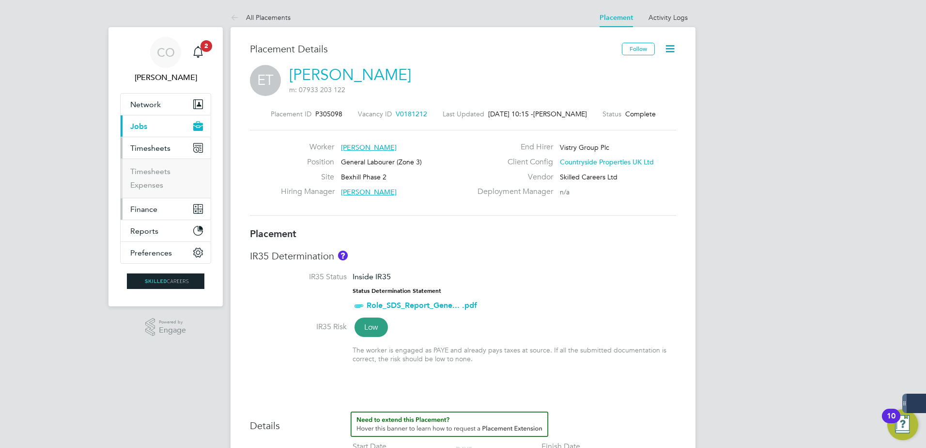
click at [181, 204] on button "Finance" at bounding box center [166, 208] width 90 height 21
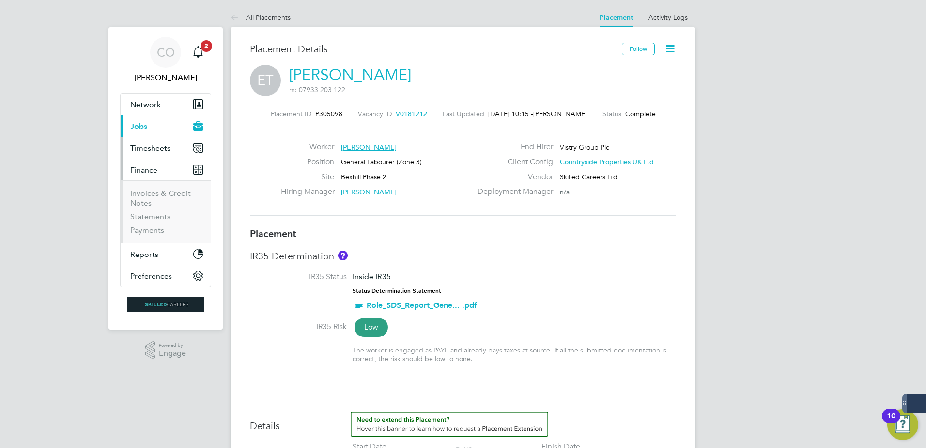
click at [170, 154] on button "Timesheets" at bounding box center [166, 147] width 90 height 21
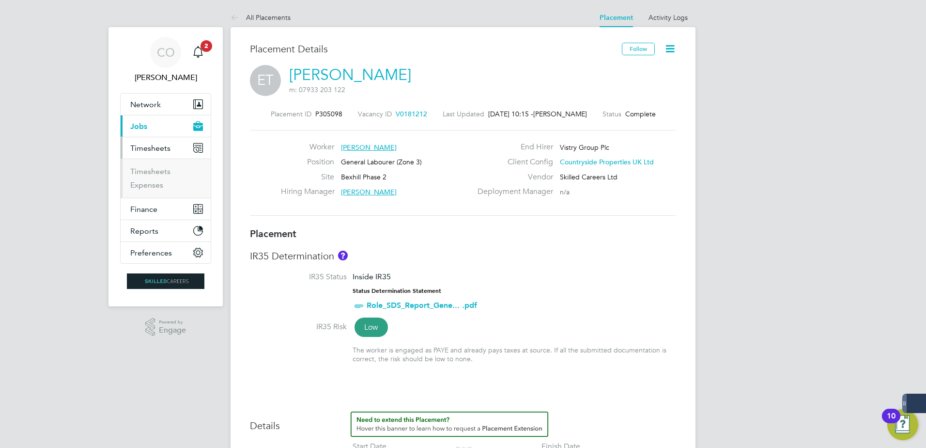
click at [164, 164] on ul "Timesheets Expenses" at bounding box center [166, 177] width 90 height 39
click at [159, 170] on link "Timesheets" at bounding box center [150, 171] width 40 height 9
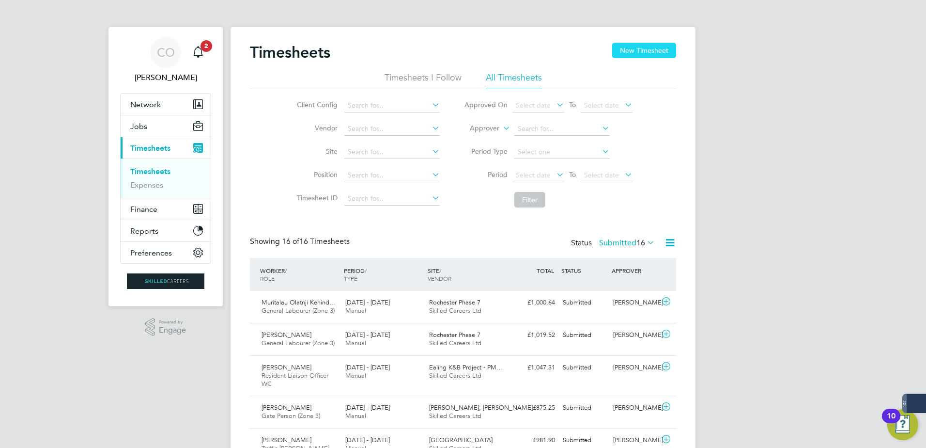
click at [651, 48] on button "New Timesheet" at bounding box center [644, 51] width 64 height 16
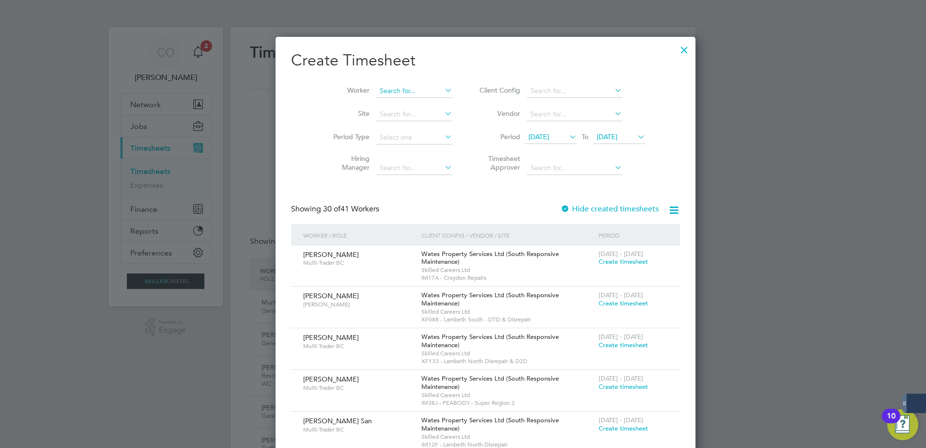
click at [381, 88] on input at bounding box center [414, 91] width 76 height 14
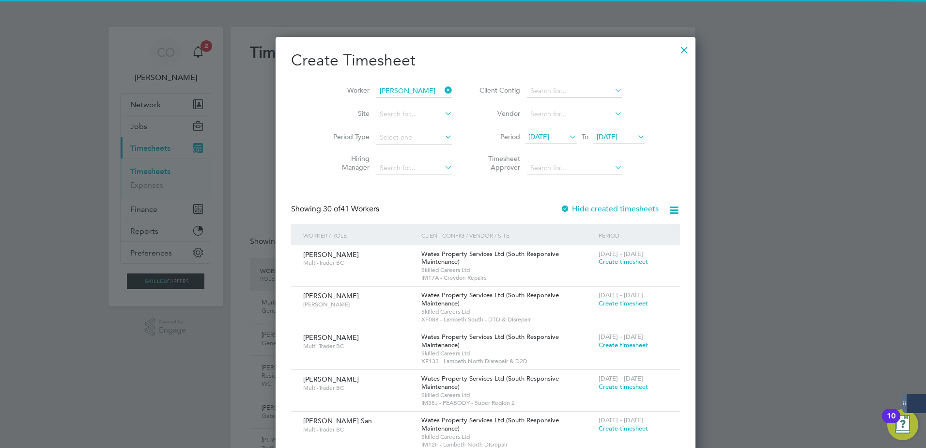
click at [392, 103] on li "[PERSON_NAME] omas" at bounding box center [398, 103] width 90 height 13
type input "[PERSON_NAME]"
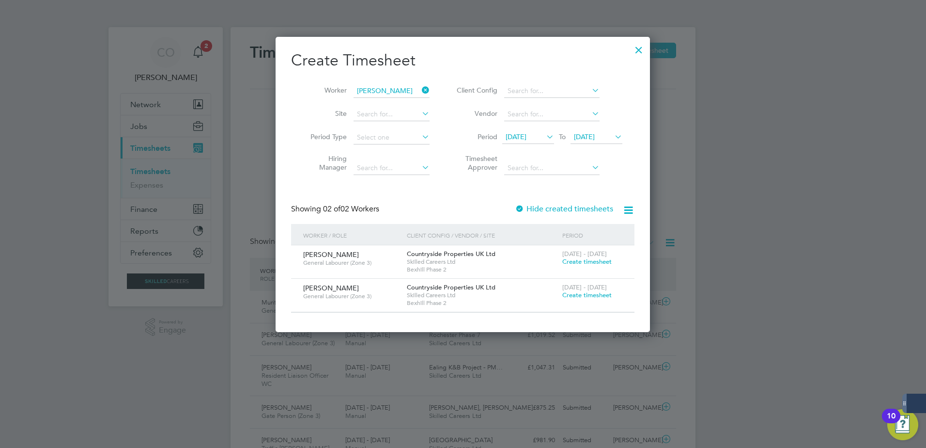
click at [591, 262] on span "Create timesheet" at bounding box center [586, 261] width 49 height 8
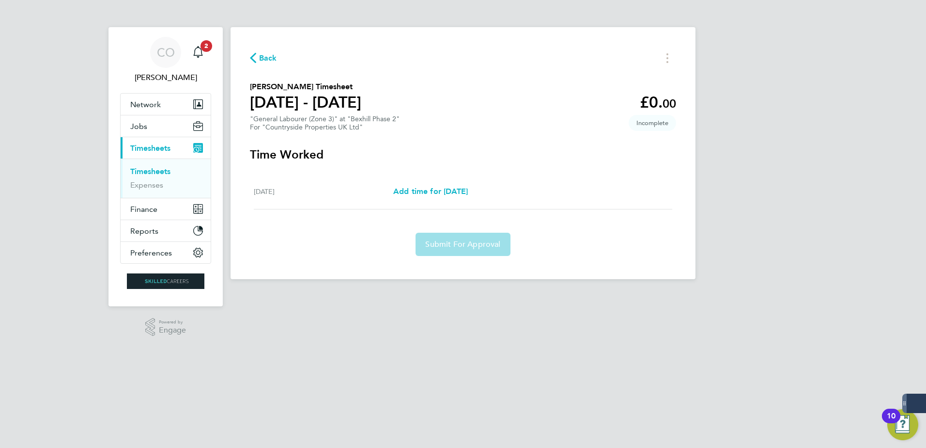
click at [402, 143] on div "Back [PERSON_NAME] Timesheet [DATE] - [DATE] £0. 00 "General Labourer (Zone 3)"…" at bounding box center [463, 153] width 465 height 252
click at [316, 121] on div ""General Labourer (Zone 3)" at "Bexhill Phase 2" For "Countryside Properties UK…" at bounding box center [325, 123] width 150 height 16
click at [672, 54] on button "Timesheets Menu" at bounding box center [667, 57] width 17 height 15
click at [573, 144] on div "Back [PERSON_NAME] as absent Download timesheet [PERSON_NAME] Timesheet [DATE] …" at bounding box center [463, 153] width 465 height 252
click at [258, 55] on span "Back" at bounding box center [263, 57] width 27 height 9
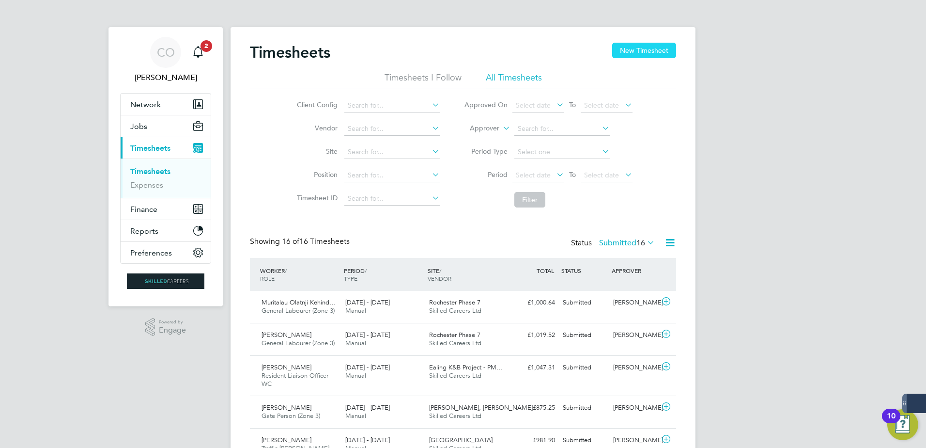
click at [639, 57] on button "New Timesheet" at bounding box center [644, 51] width 64 height 16
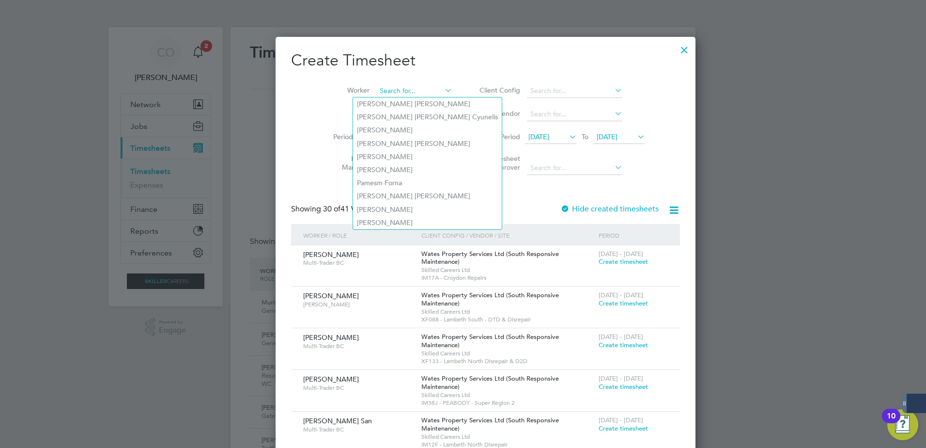
click at [376, 87] on input at bounding box center [414, 91] width 76 height 14
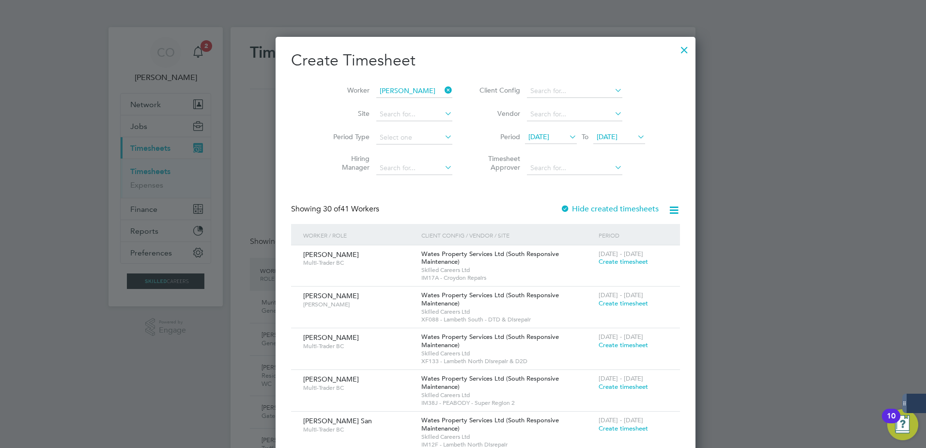
click at [382, 130] on li "[PERSON_NAME]" at bounding box center [413, 130] width 120 height 13
type input "[PERSON_NAME]"
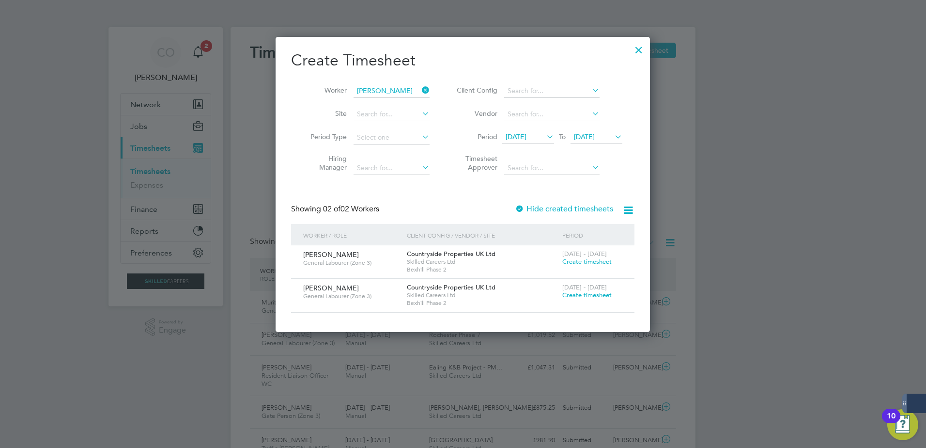
click at [640, 53] on div at bounding box center [638, 47] width 17 height 17
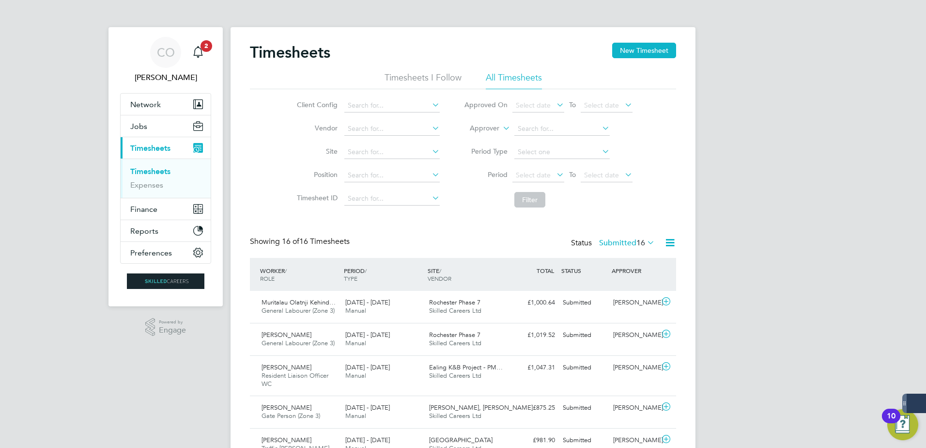
click at [512, 72] on li "All Timesheets" at bounding box center [514, 80] width 56 height 17
click at [464, 74] on ul "Timesheets I Follow All Timesheets" at bounding box center [463, 80] width 426 height 17
click at [431, 76] on li "Timesheets I Follow" at bounding box center [423, 80] width 77 height 17
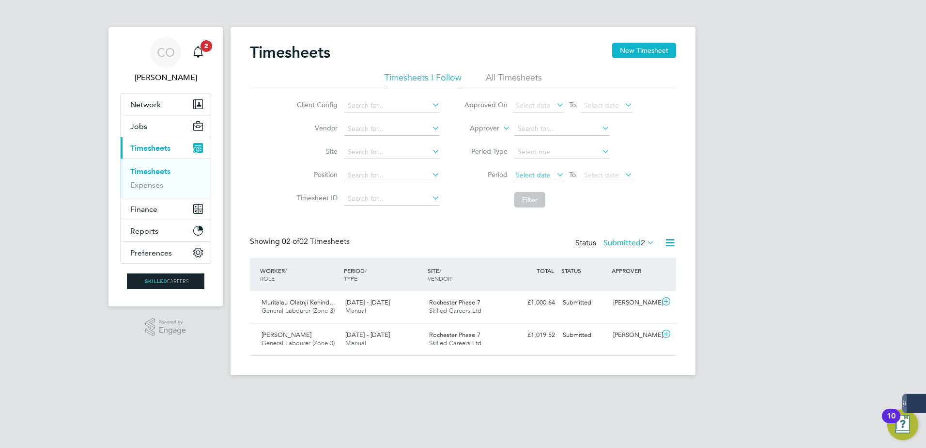
click at [551, 174] on span "Select date" at bounding box center [539, 175] width 52 height 13
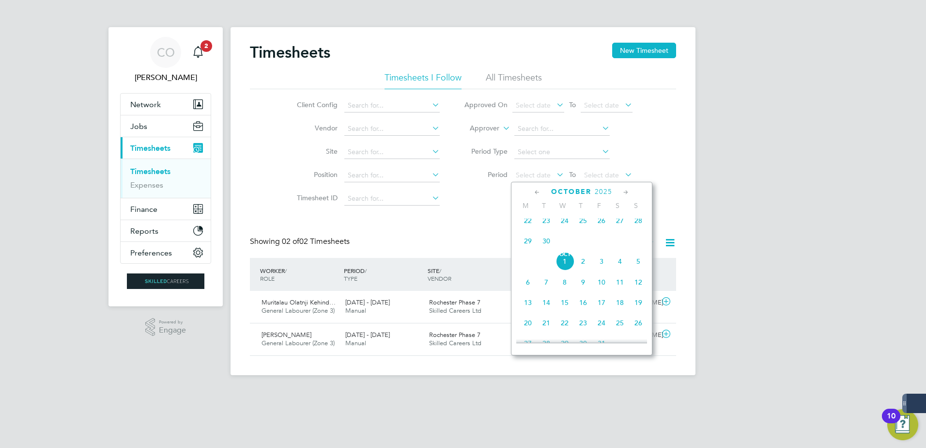
click at [526, 226] on span "22" at bounding box center [528, 220] width 18 height 18
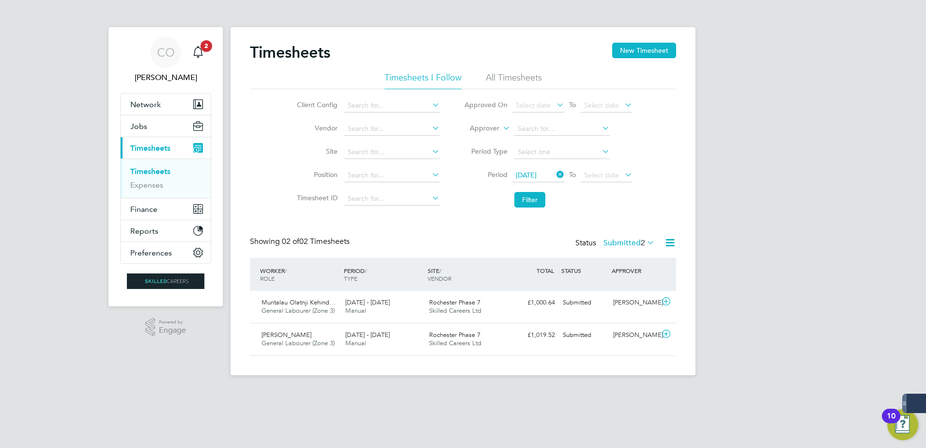
drag, startPoint x: 605, startPoint y: 173, endPoint x: 614, endPoint y: 191, distance: 19.5
click at [606, 175] on span "Select date" at bounding box center [601, 175] width 35 height 9
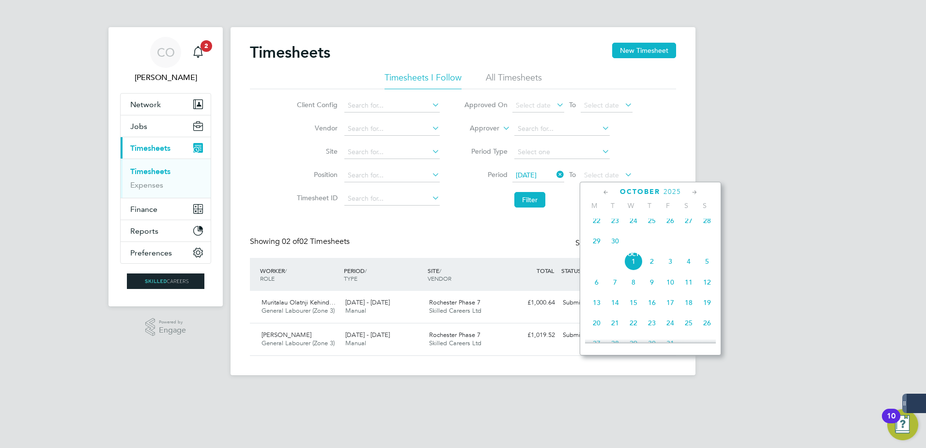
click at [613, 248] on span "30" at bounding box center [615, 241] width 18 height 18
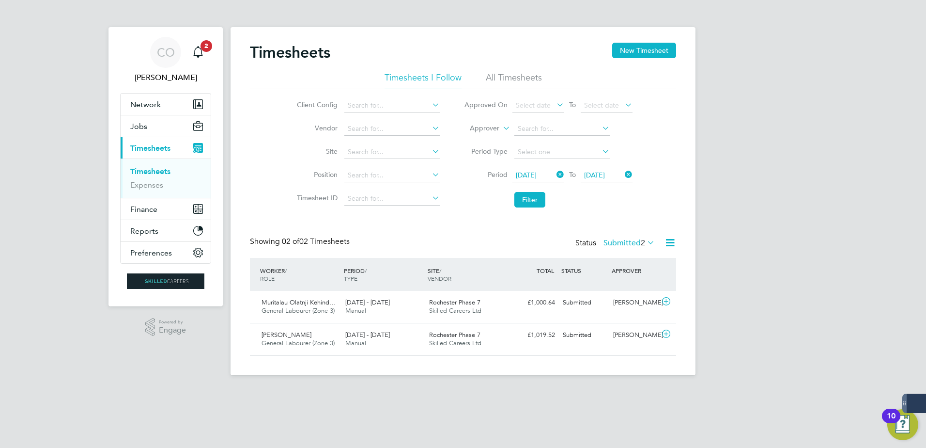
click at [596, 223] on div "Timesheets New Timesheet Timesheets I Follow All Timesheets Client Config Vendo…" at bounding box center [463, 199] width 426 height 313
click at [538, 196] on button "Filter" at bounding box center [529, 200] width 31 height 16
click at [628, 45] on button "New Timesheet" at bounding box center [644, 51] width 64 height 16
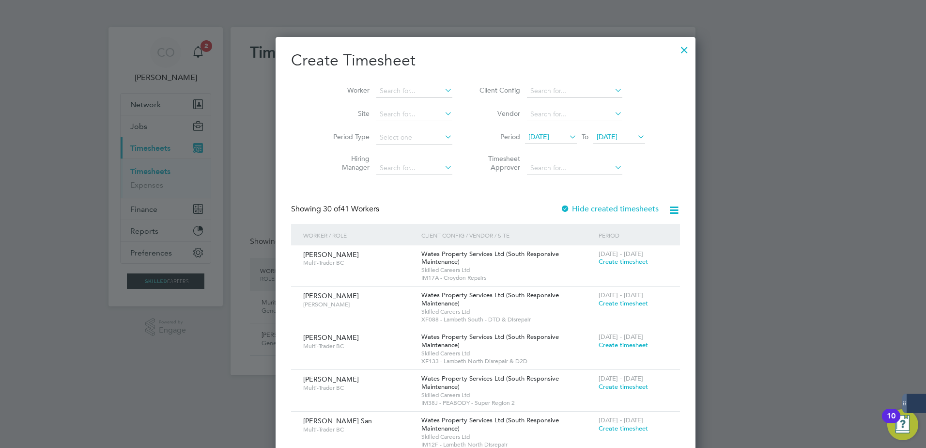
click at [676, 49] on div at bounding box center [684, 47] width 17 height 17
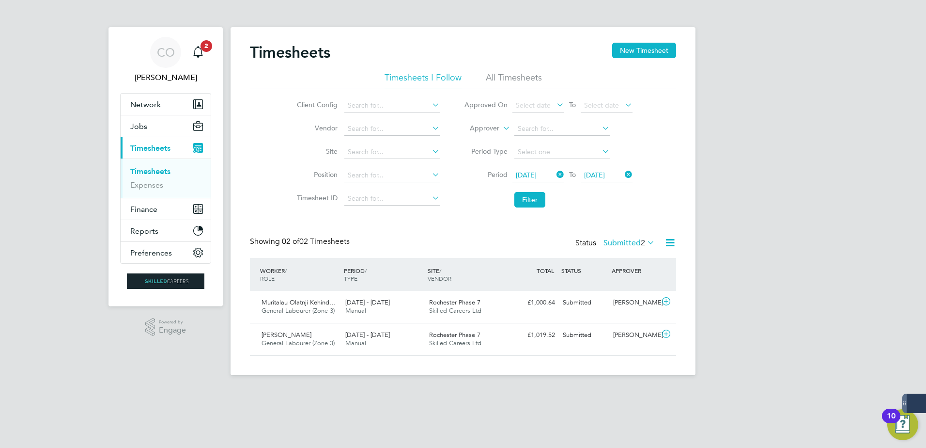
click at [471, 223] on div "Timesheets New Timesheet Timesheets I Follow All Timesheets Client Config Vendo…" at bounding box center [463, 199] width 426 height 313
click at [623, 55] on button "New Timesheet" at bounding box center [644, 51] width 64 height 16
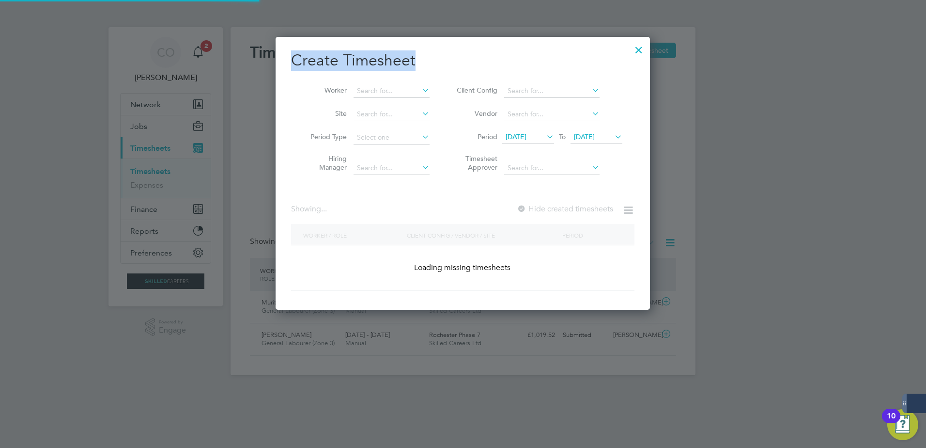
click at [630, 49] on div "Create Timesheet Worker Site Period Type Hiring Manager Client Config Vendor Pe…" at bounding box center [463, 173] width 374 height 273
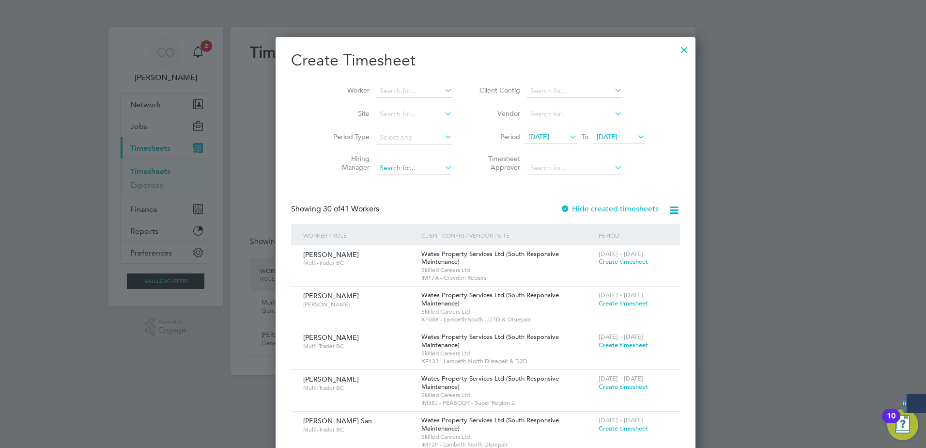
click at [395, 162] on input at bounding box center [414, 168] width 76 height 14
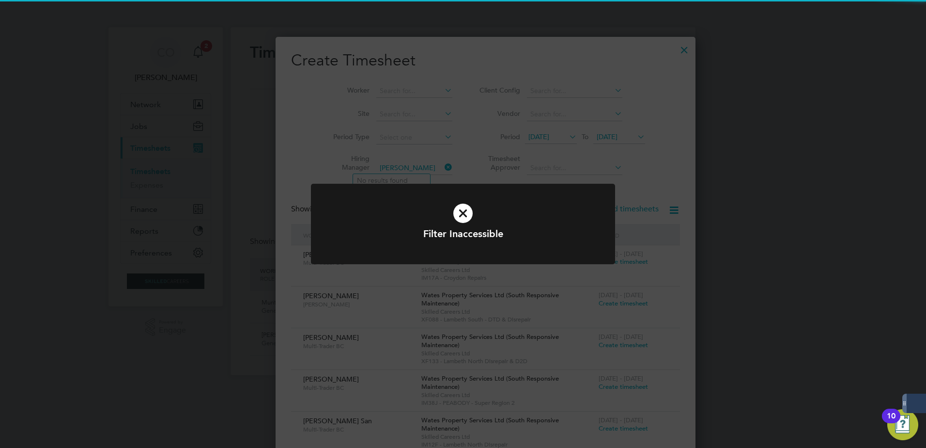
type input "[PERSON_NAME]"
click at [407, 200] on icon at bounding box center [463, 213] width 252 height 38
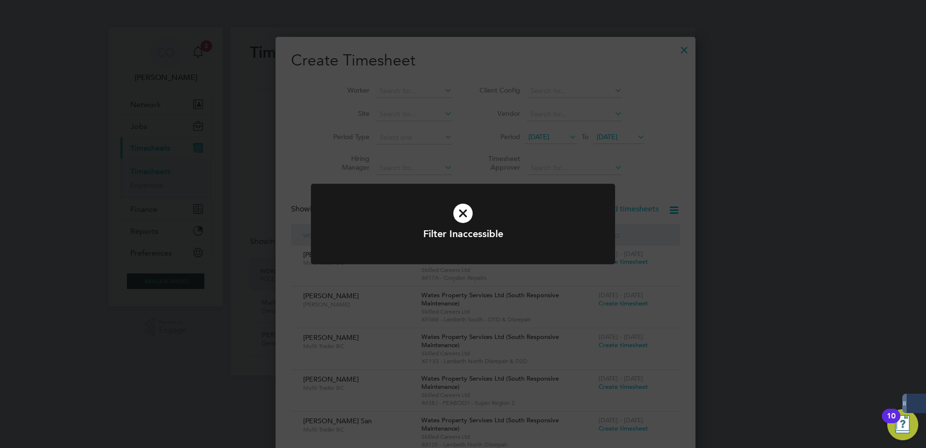
click at [404, 172] on div "Filter Inaccessible Cancel Okay" at bounding box center [463, 224] width 926 height 448
click at [589, 147] on div "Filter Inaccessible Cancel Okay" at bounding box center [463, 224] width 926 height 448
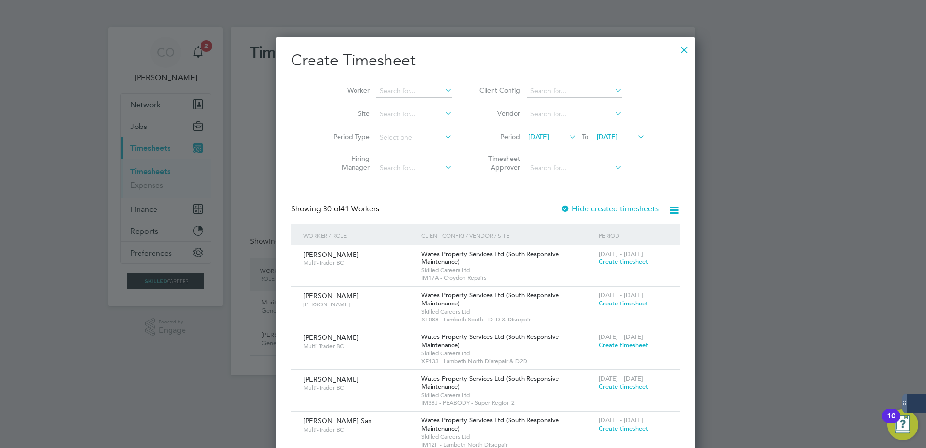
click at [676, 56] on div at bounding box center [684, 47] width 17 height 17
